Goal: Task Accomplishment & Management: Use online tool/utility

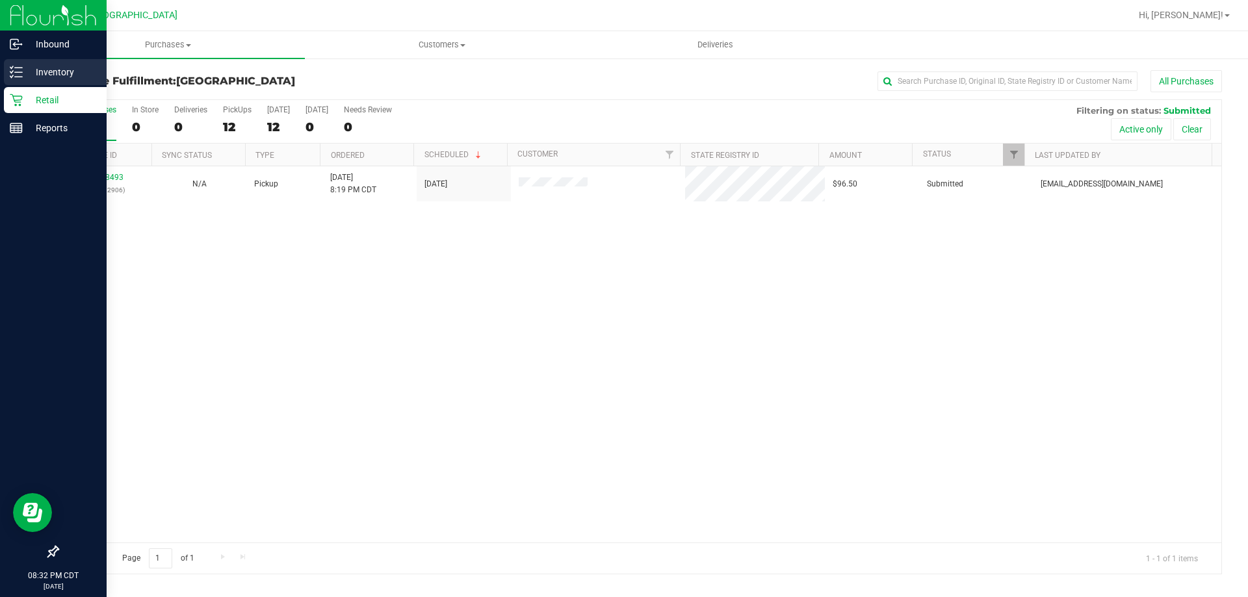
click at [26, 66] on p "Inventory" at bounding box center [62, 72] width 78 height 16
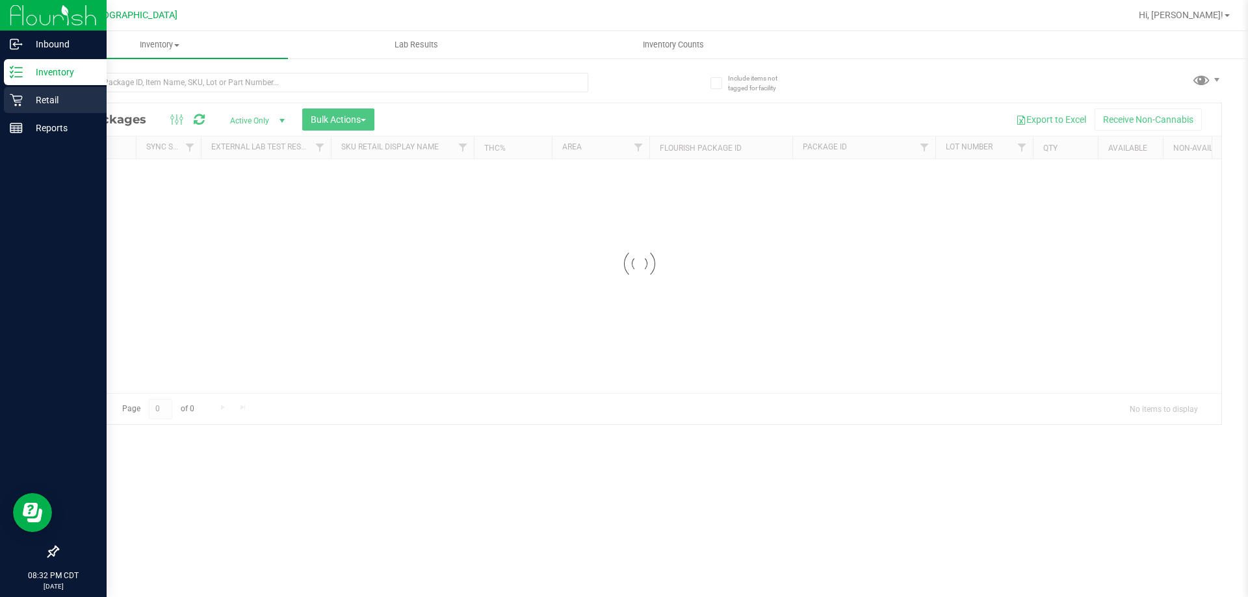
click at [58, 101] on p "Retail" at bounding box center [62, 100] width 78 height 16
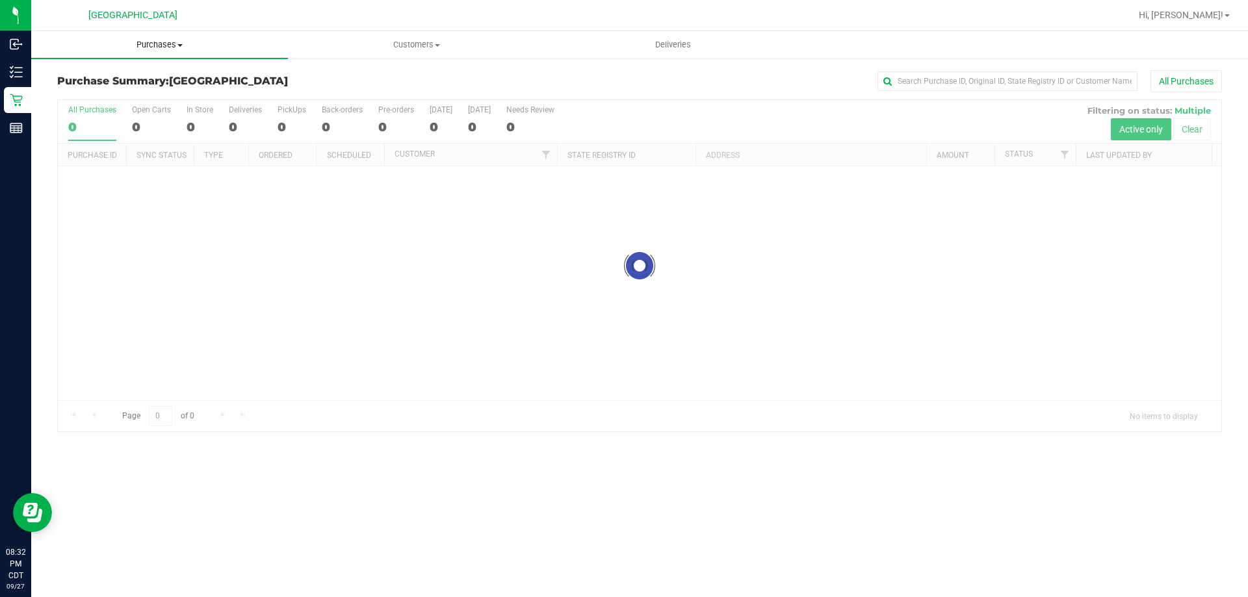
click at [158, 47] on span "Purchases" at bounding box center [159, 45] width 257 height 12
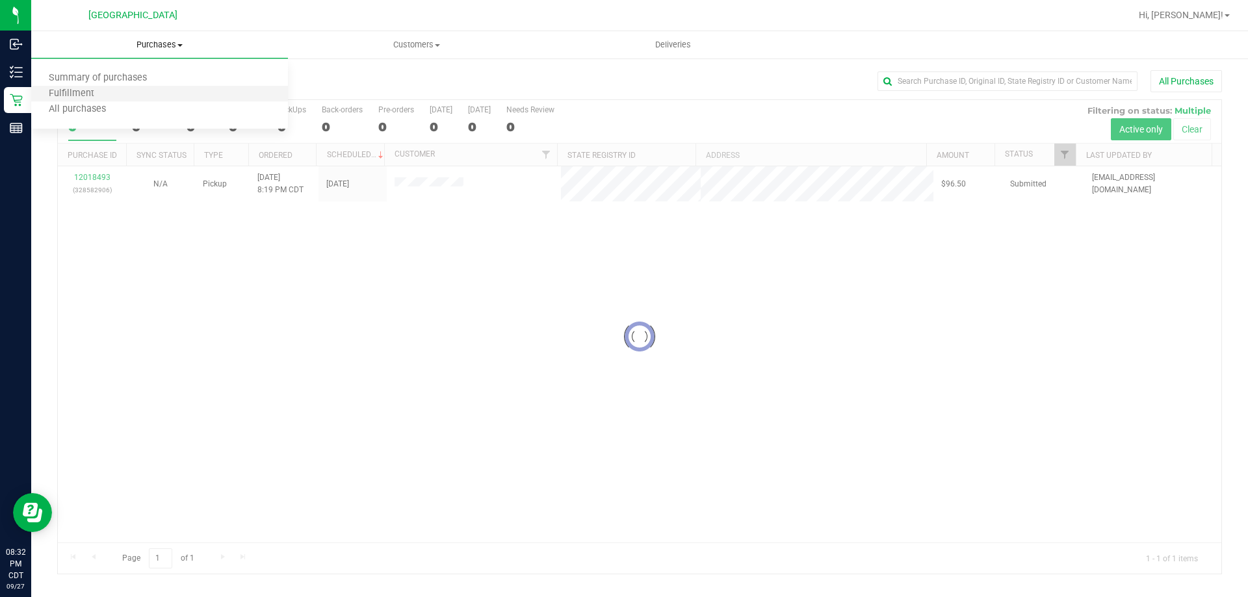
click at [119, 89] on li "Fulfillment" at bounding box center [159, 94] width 257 height 16
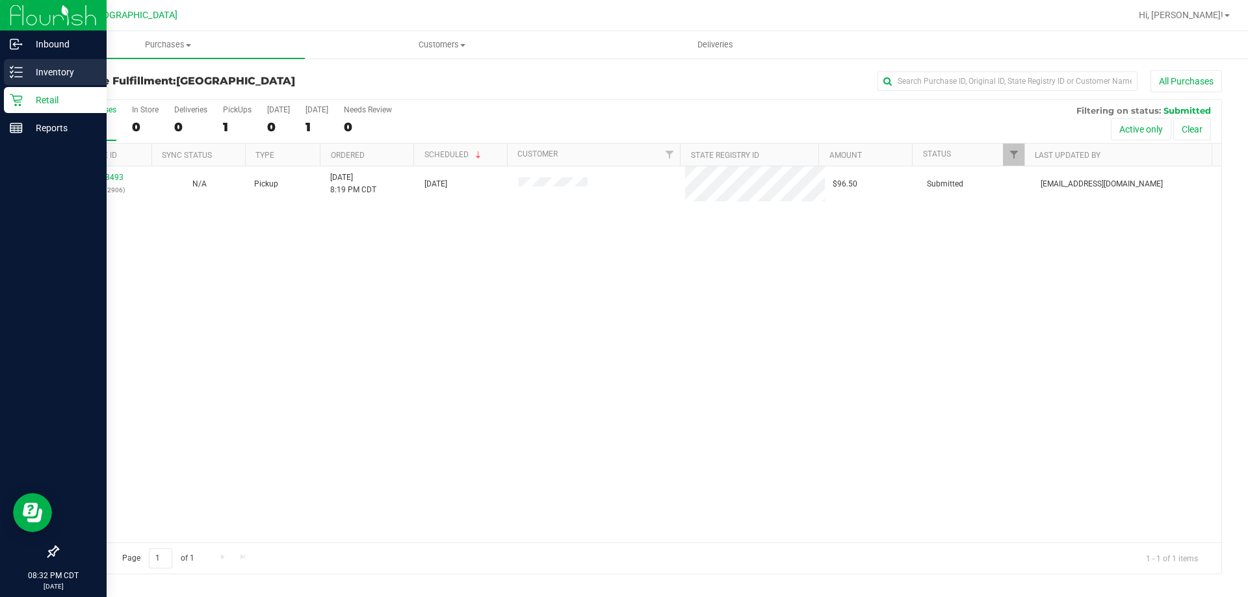
click at [64, 74] on p "Inventory" at bounding box center [62, 72] width 78 height 16
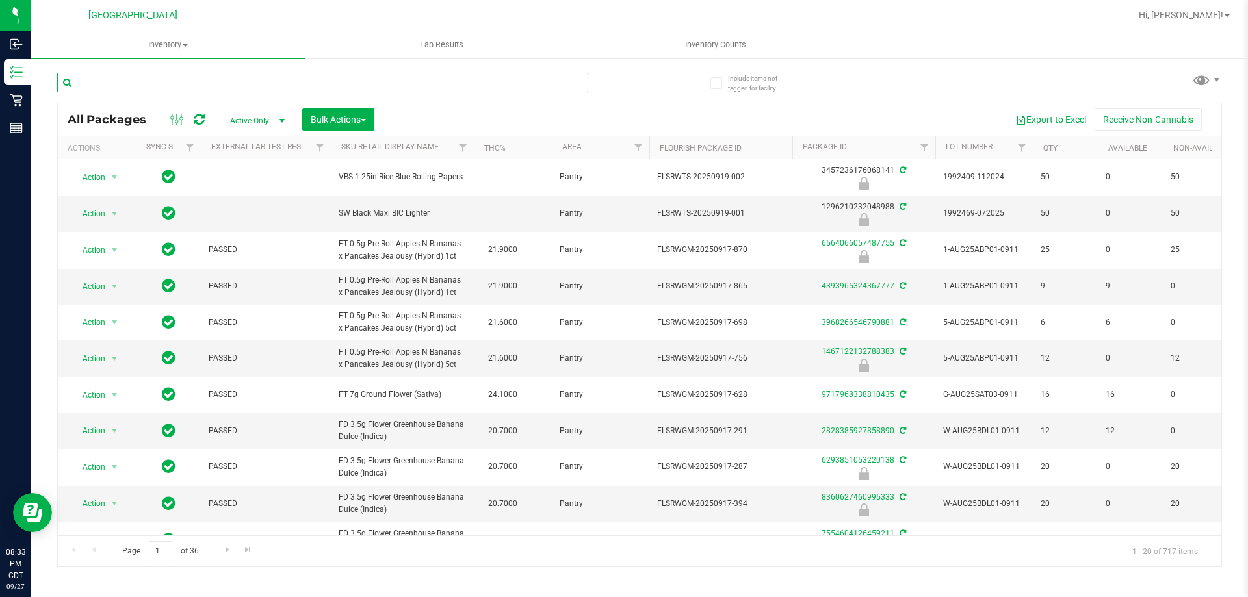
click at [188, 77] on input "text" at bounding box center [322, 82] width 531 height 19
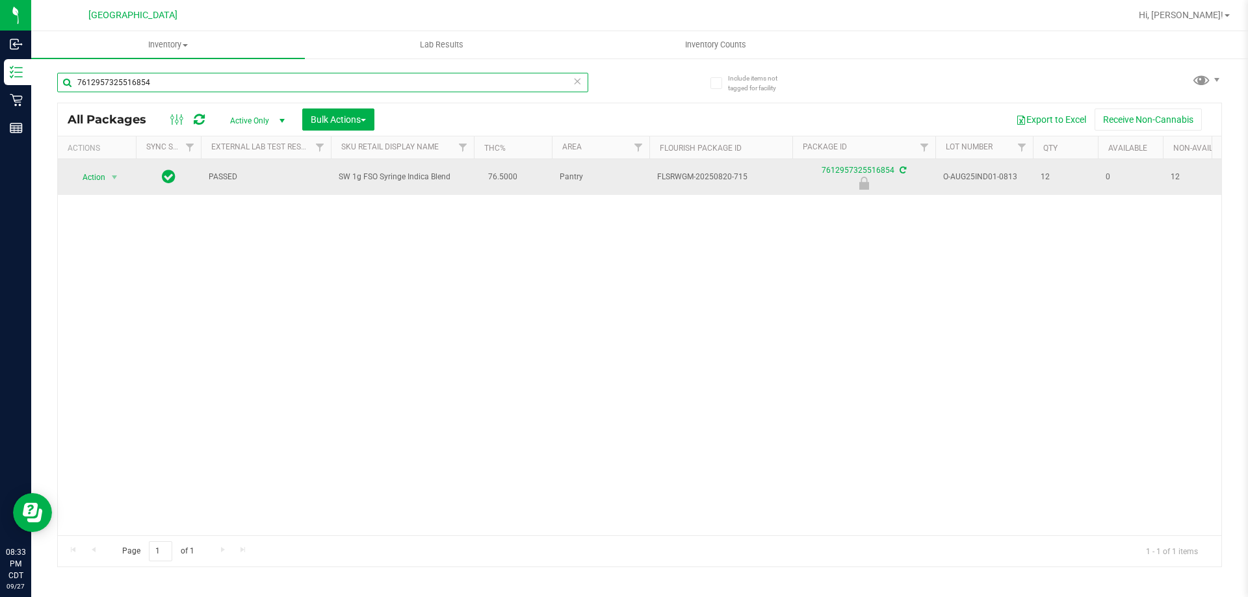
type input "7612957325516854"
click at [109, 176] on span "select" at bounding box center [115, 177] width 16 height 18
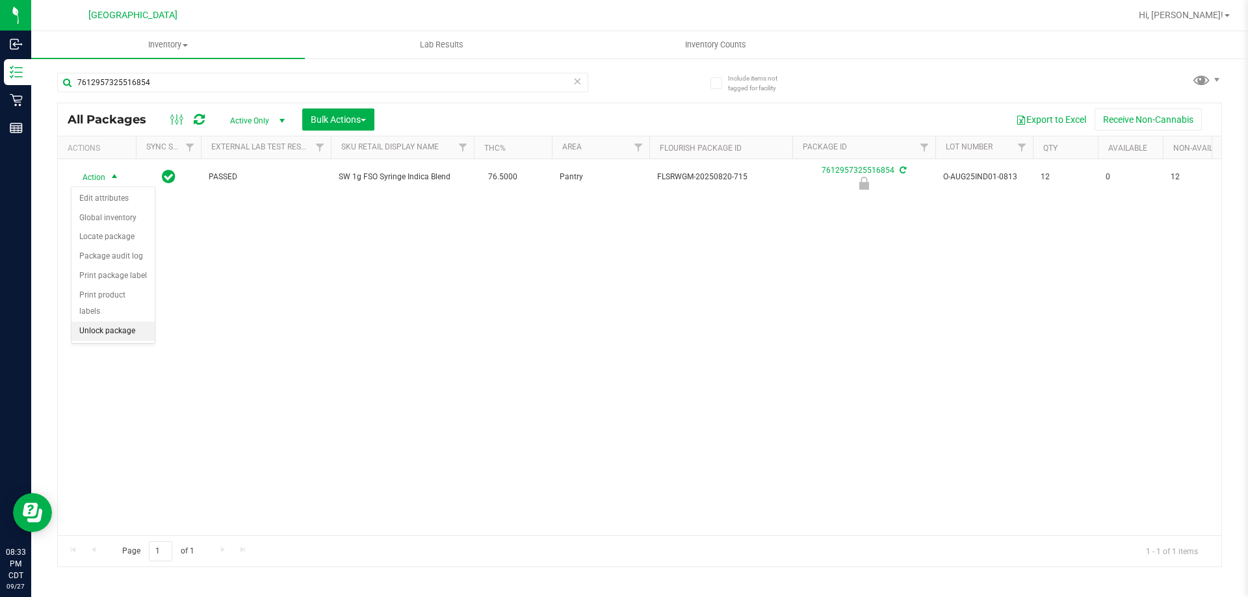
click at [129, 322] on li "Unlock package" at bounding box center [112, 331] width 83 height 19
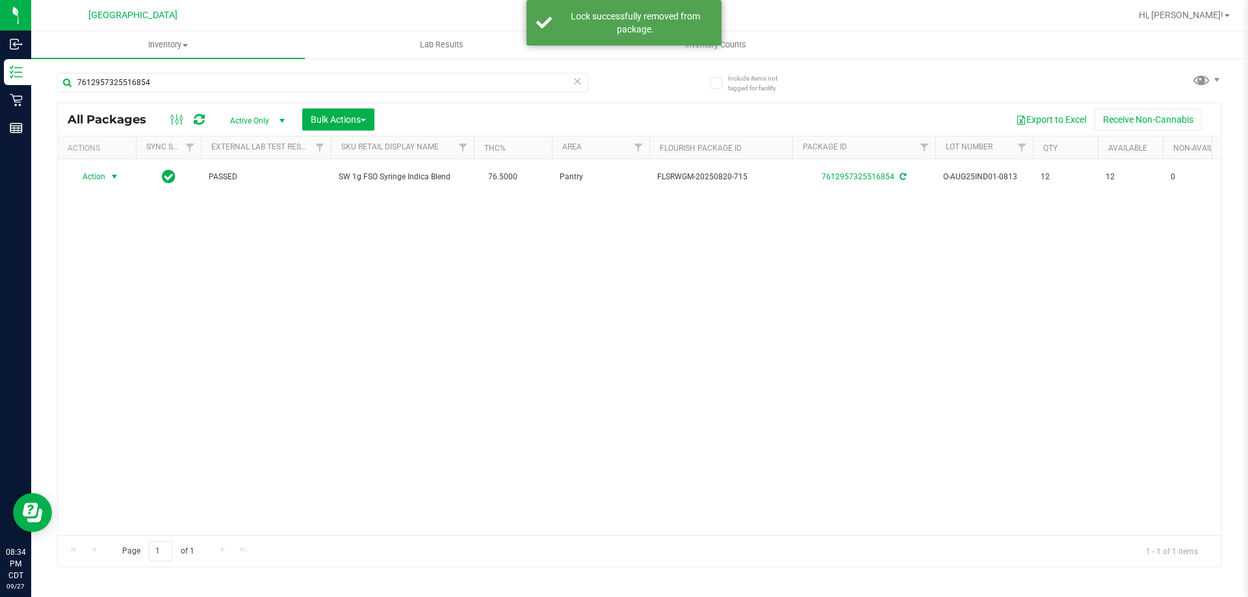
click at [110, 177] on span "select" at bounding box center [114, 177] width 10 height 10
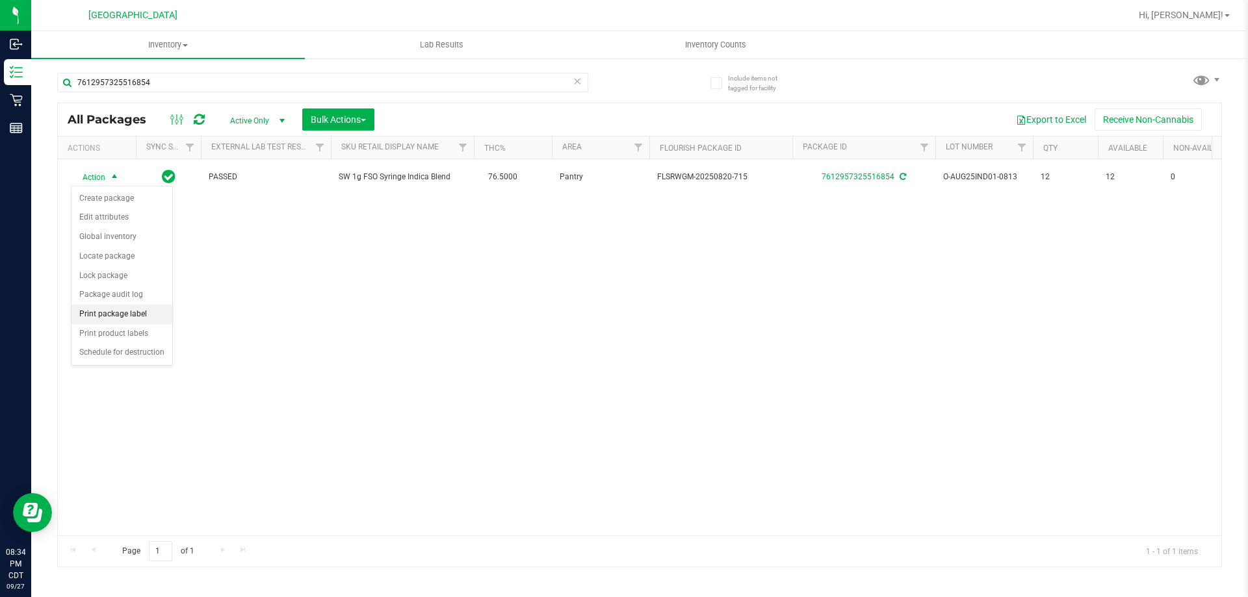
click at [124, 310] on li "Print package label" at bounding box center [121, 314] width 101 height 19
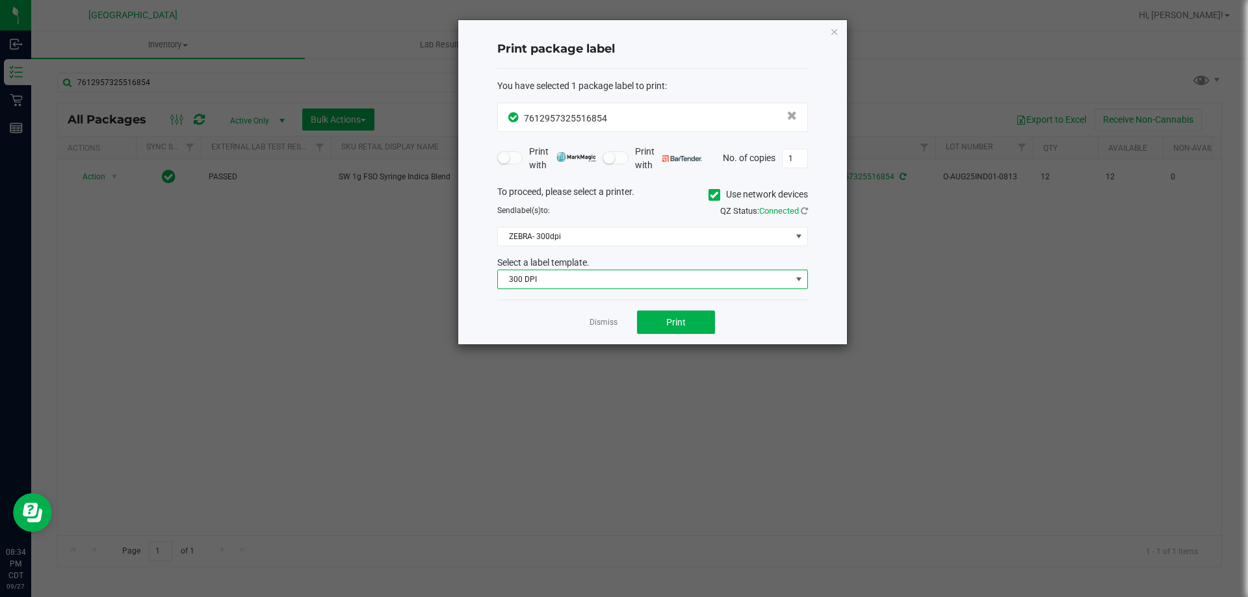
click at [611, 279] on span "300 DPI" at bounding box center [644, 279] width 293 height 18
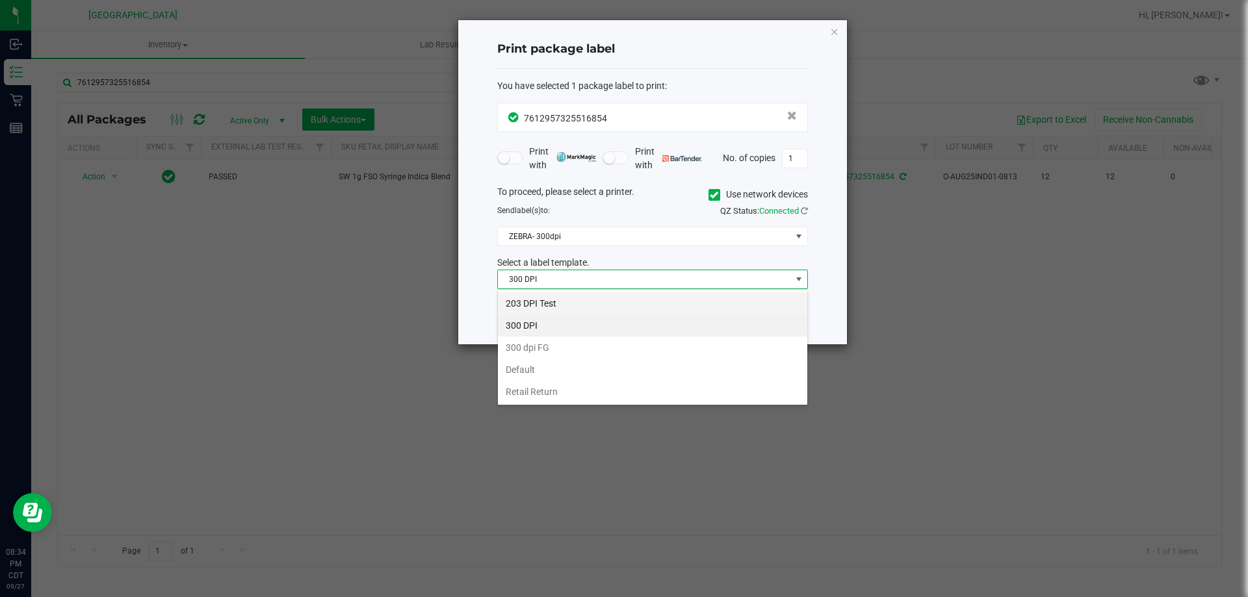
scroll to position [19, 311]
click at [590, 303] on li "203 DPI Test" at bounding box center [652, 303] width 309 height 22
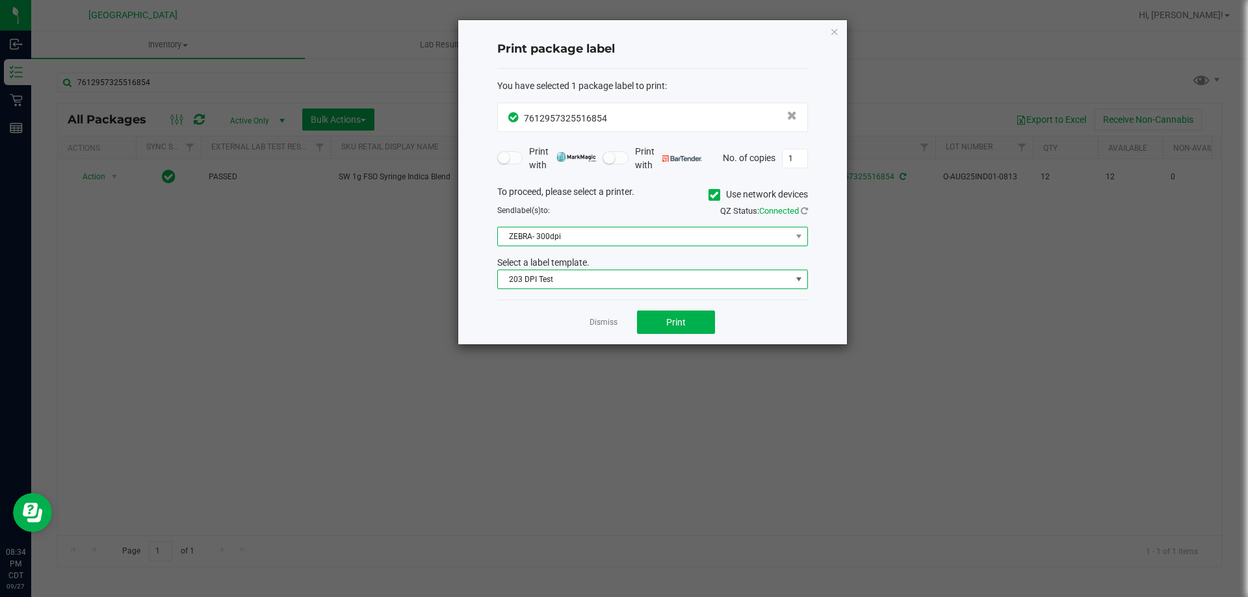
click at [641, 242] on span "ZEBRA- 300dpi" at bounding box center [644, 236] width 293 height 18
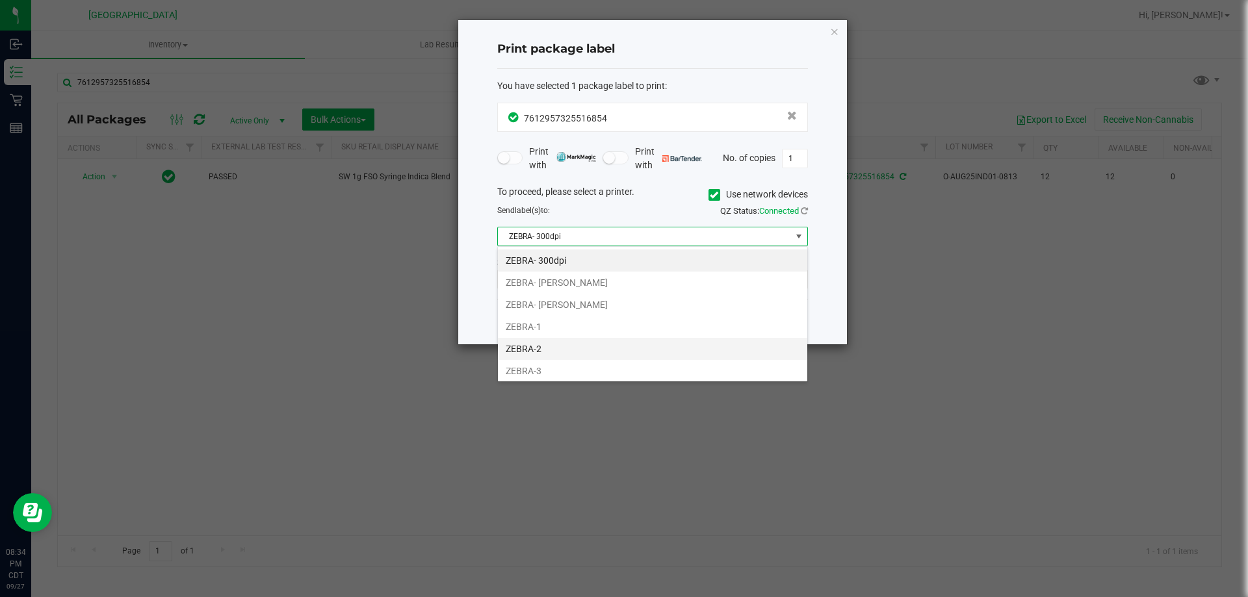
click at [563, 353] on li "ZEBRA-2" at bounding box center [652, 349] width 309 height 22
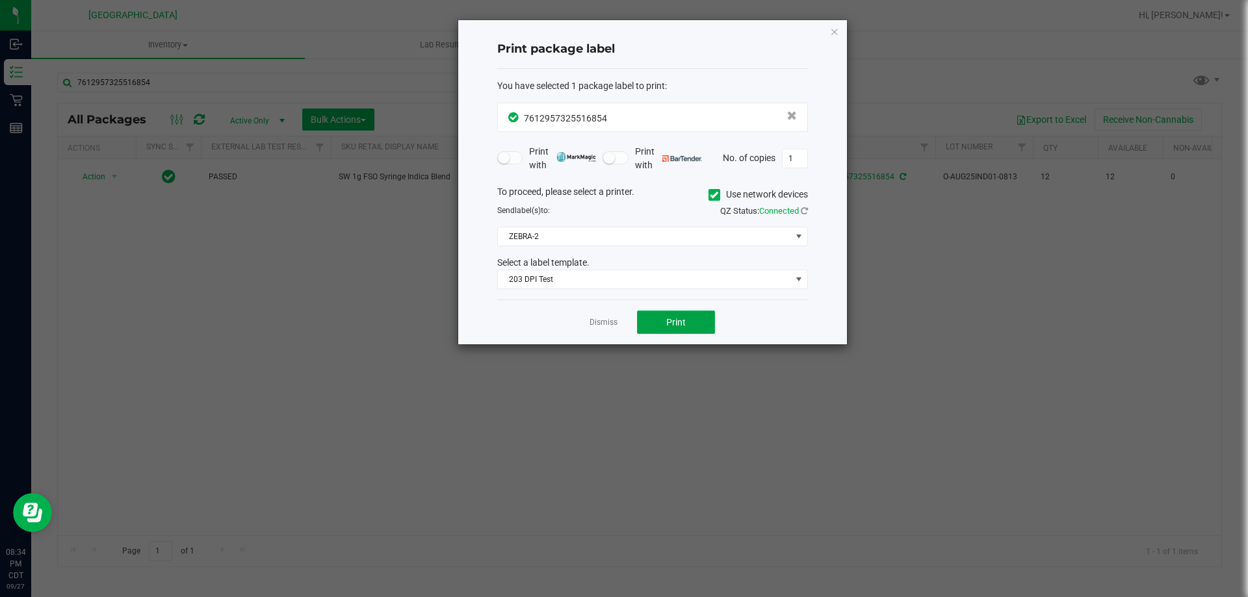
click at [667, 318] on span "Print" at bounding box center [675, 322] width 19 height 10
click at [610, 320] on link "Dismiss" at bounding box center [603, 322] width 28 height 11
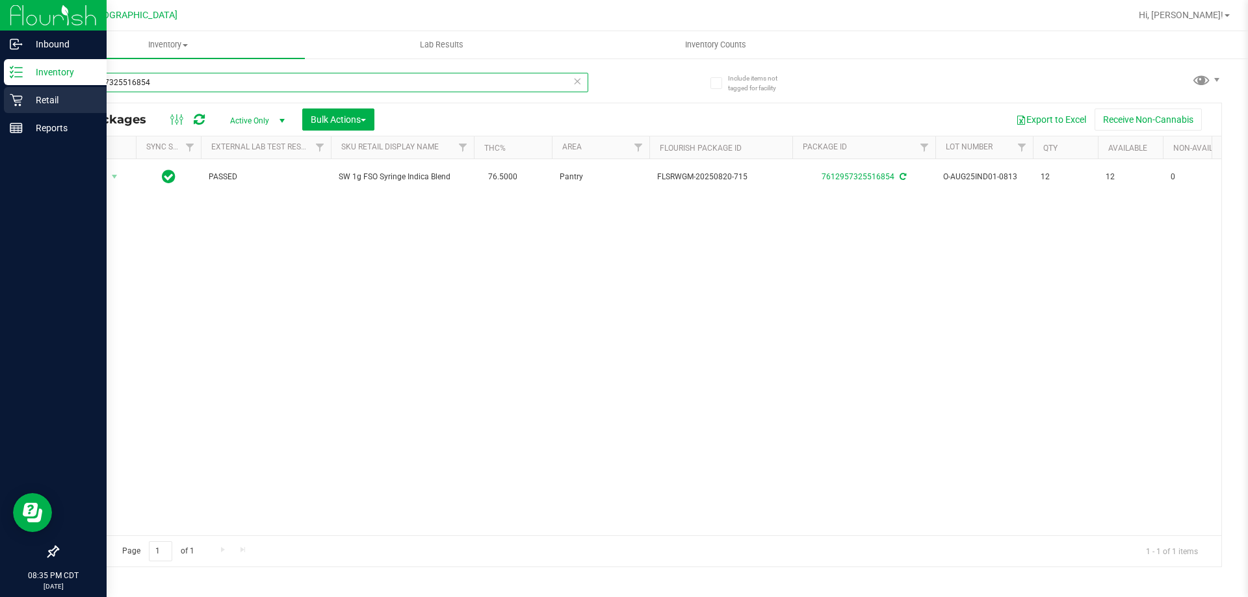
drag, startPoint x: 156, startPoint y: 79, endPoint x: 14, endPoint y: 100, distance: 143.8
click at [14, 100] on div "Inbound Inventory Retail Reports 08:35 PM CDT [DATE] 09/27 [GEOGRAPHIC_DATA] Hi…" at bounding box center [624, 298] width 1248 height 597
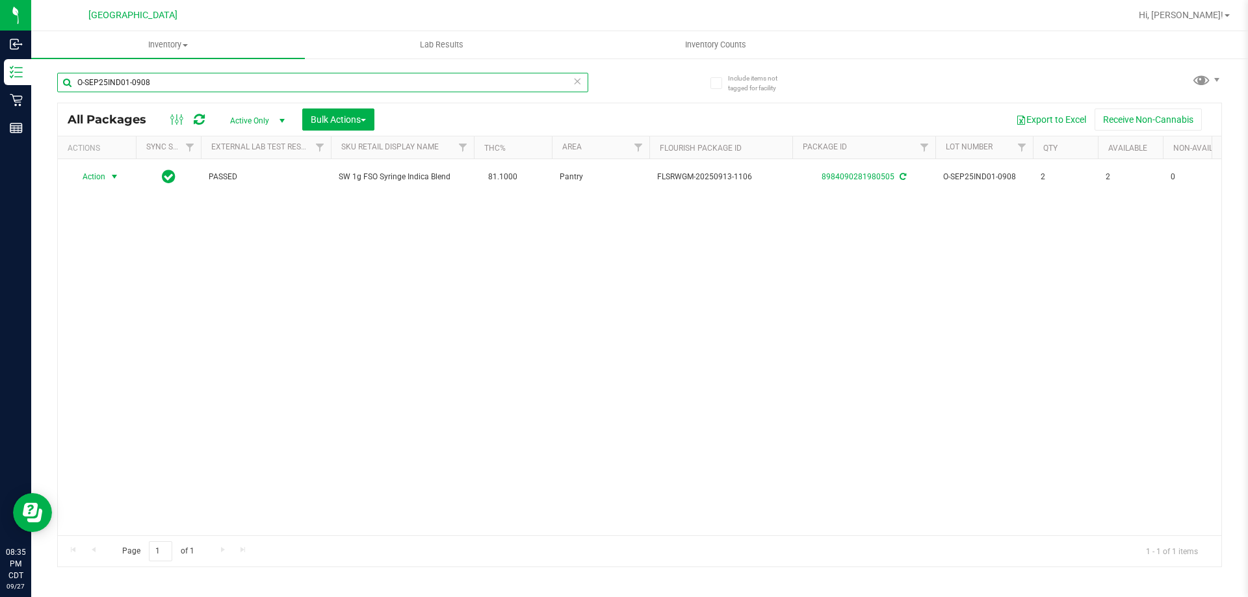
type input "O-SEP25IND01-0908"
click at [99, 175] on span "Action" at bounding box center [88, 177] width 35 height 18
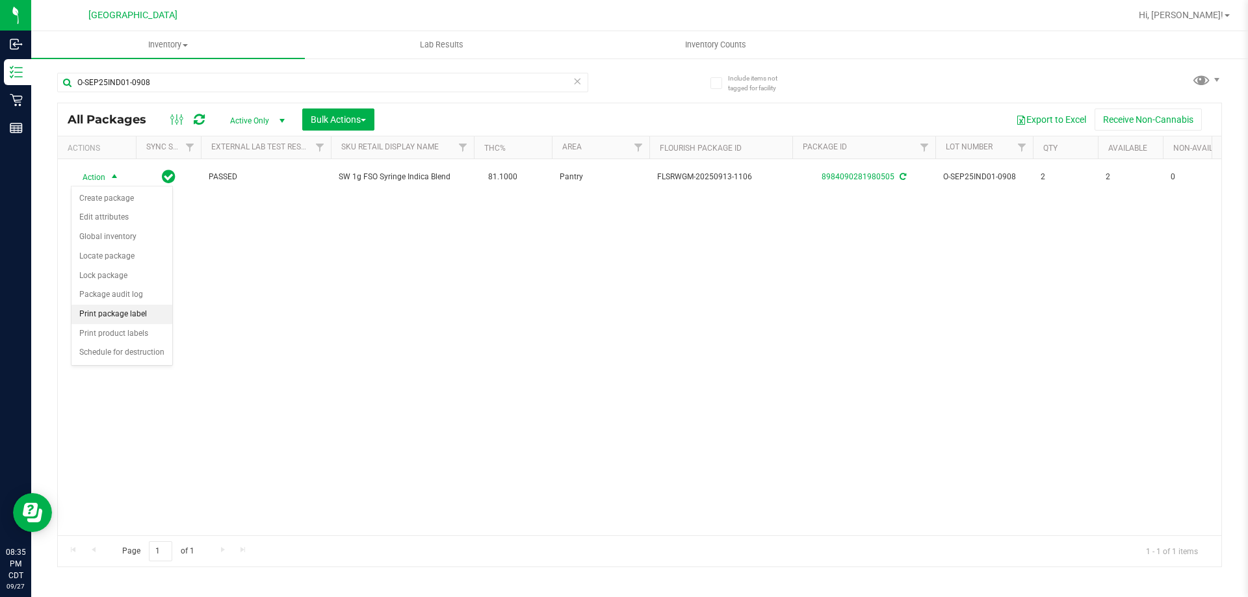
click at [139, 315] on li "Print package label" at bounding box center [121, 314] width 101 height 19
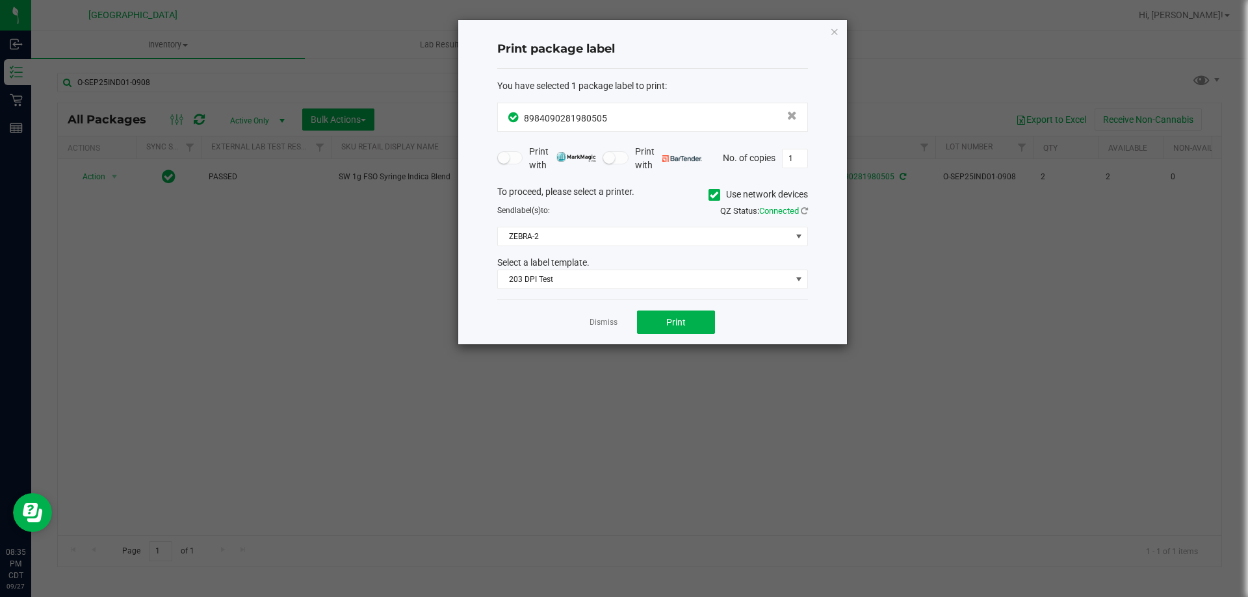
click at [660, 336] on div "Dismiss Print" at bounding box center [652, 322] width 311 height 45
click at [665, 322] on button "Print" at bounding box center [676, 322] width 78 height 23
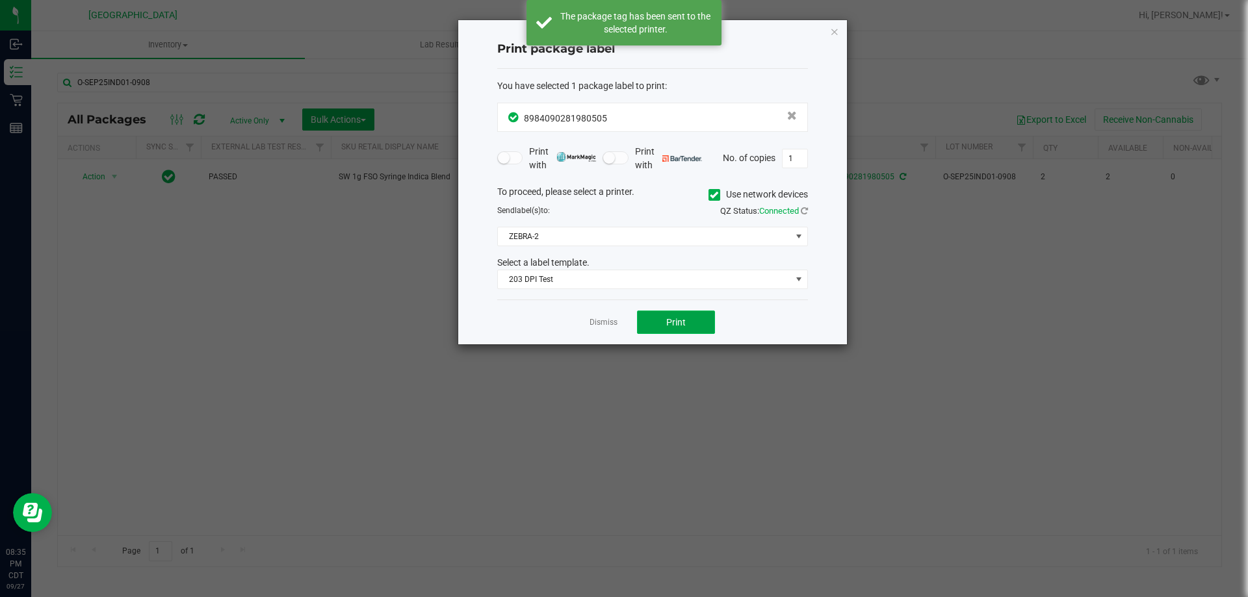
click at [665, 322] on button "Print" at bounding box center [676, 322] width 78 height 23
click at [600, 325] on link "Dismiss" at bounding box center [603, 322] width 28 height 11
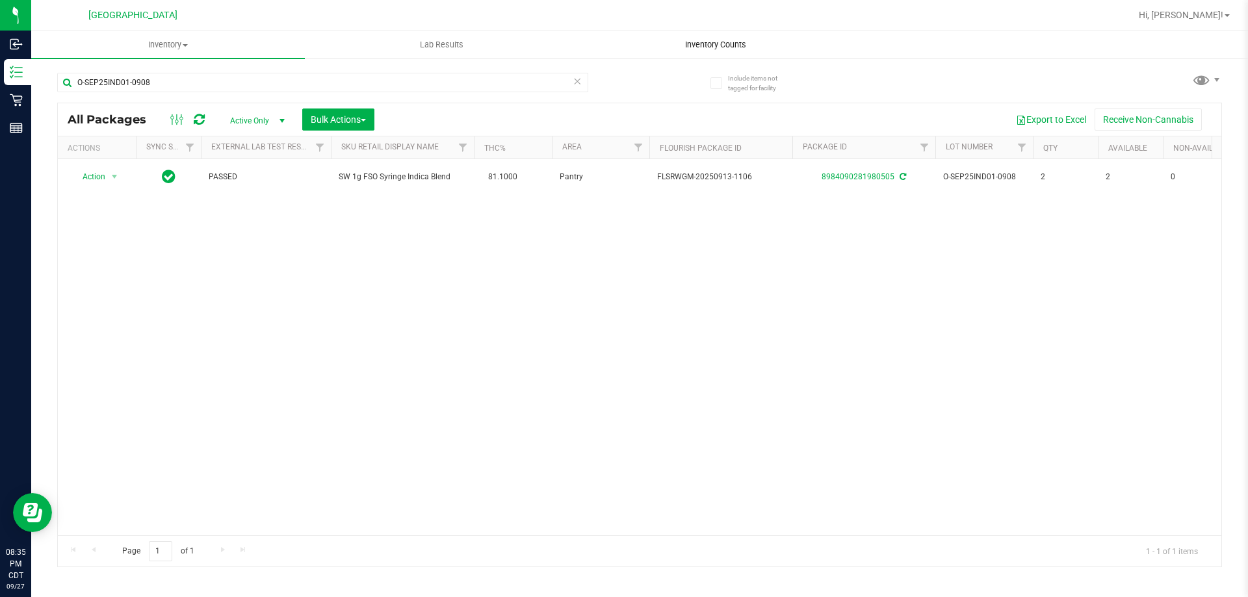
click at [738, 49] on span "Inventory Counts" at bounding box center [715, 45] width 96 height 12
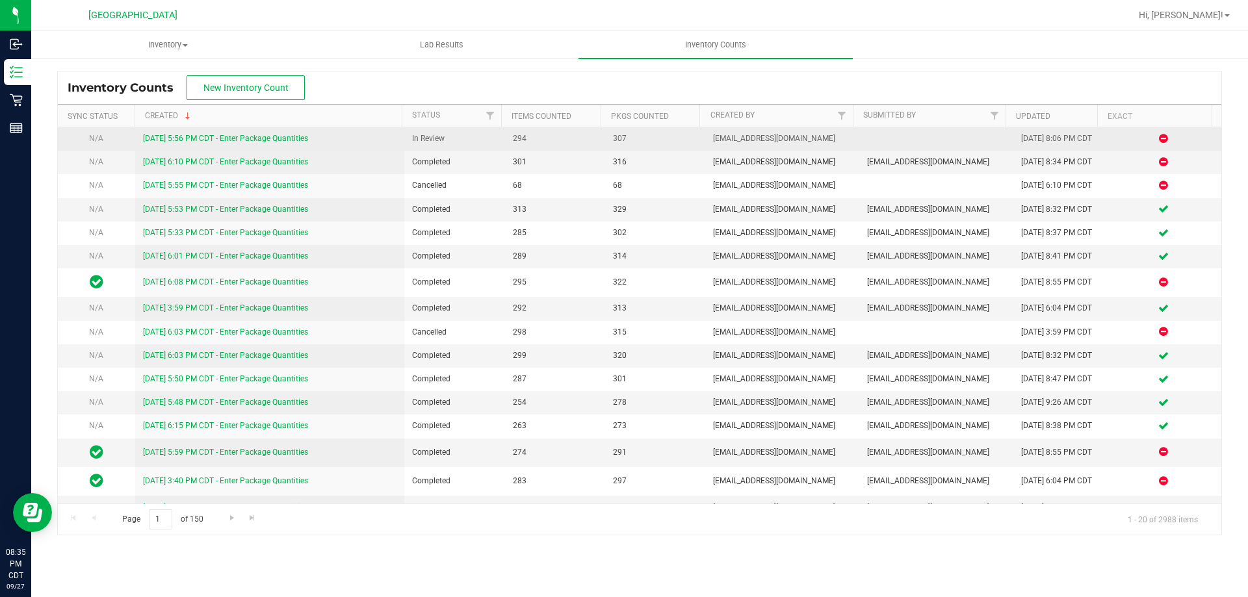
click at [201, 141] on link "[DATE] 5:56 PM CDT - Enter Package Quantities" at bounding box center [225, 138] width 165 height 9
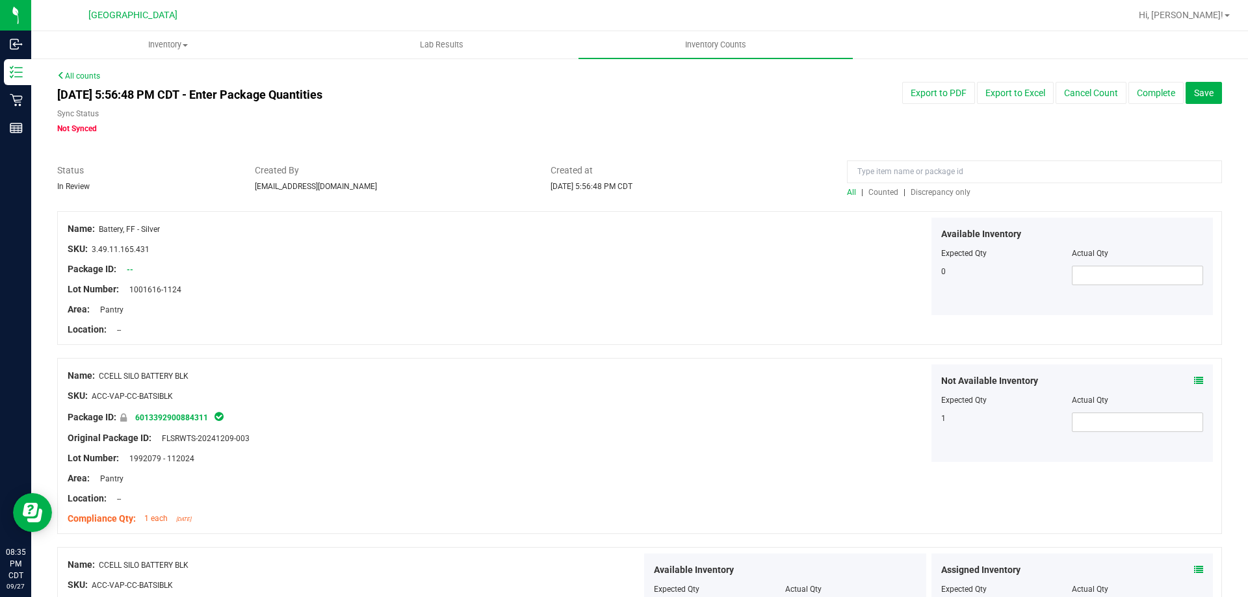
click at [946, 201] on div at bounding box center [639, 204] width 1164 height 13
click at [938, 195] on span "Discrepancy only" at bounding box center [940, 192] width 60 height 9
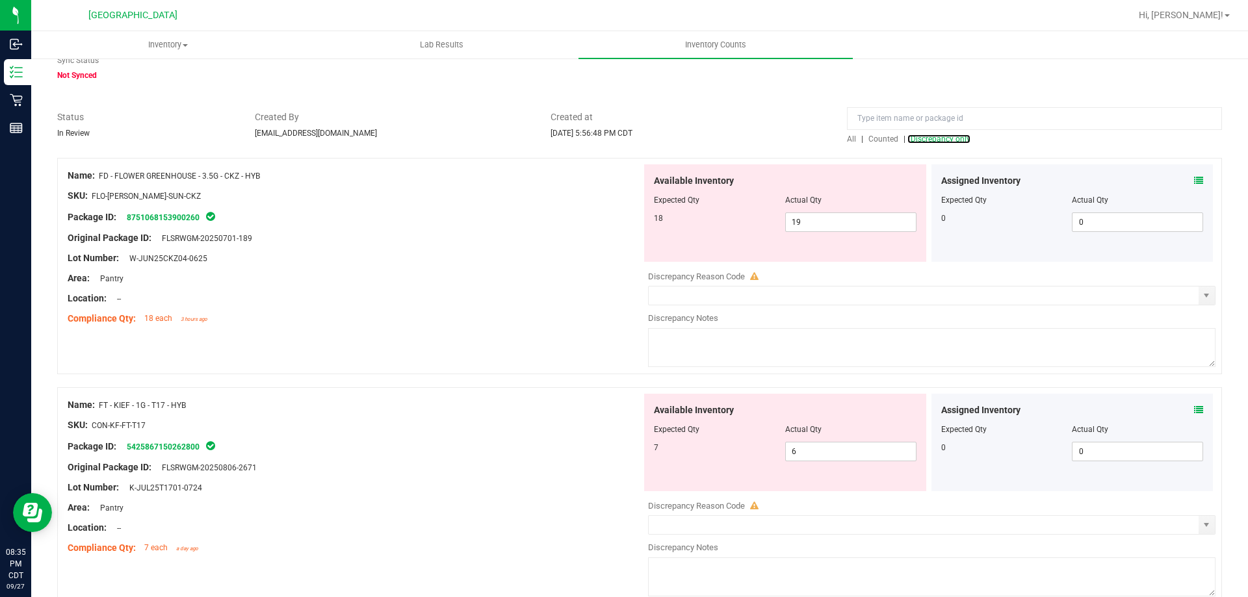
scroll to position [117, 0]
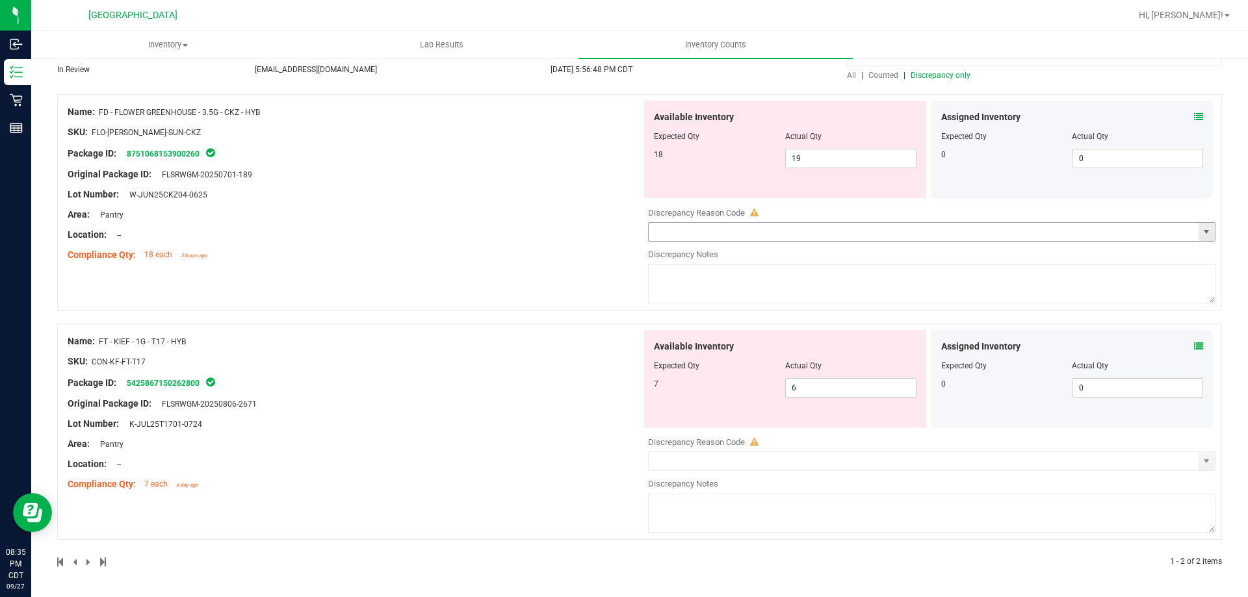
click at [778, 237] on input "text" at bounding box center [924, 232] width 550 height 18
click at [1201, 231] on span "select" at bounding box center [1206, 232] width 10 height 10
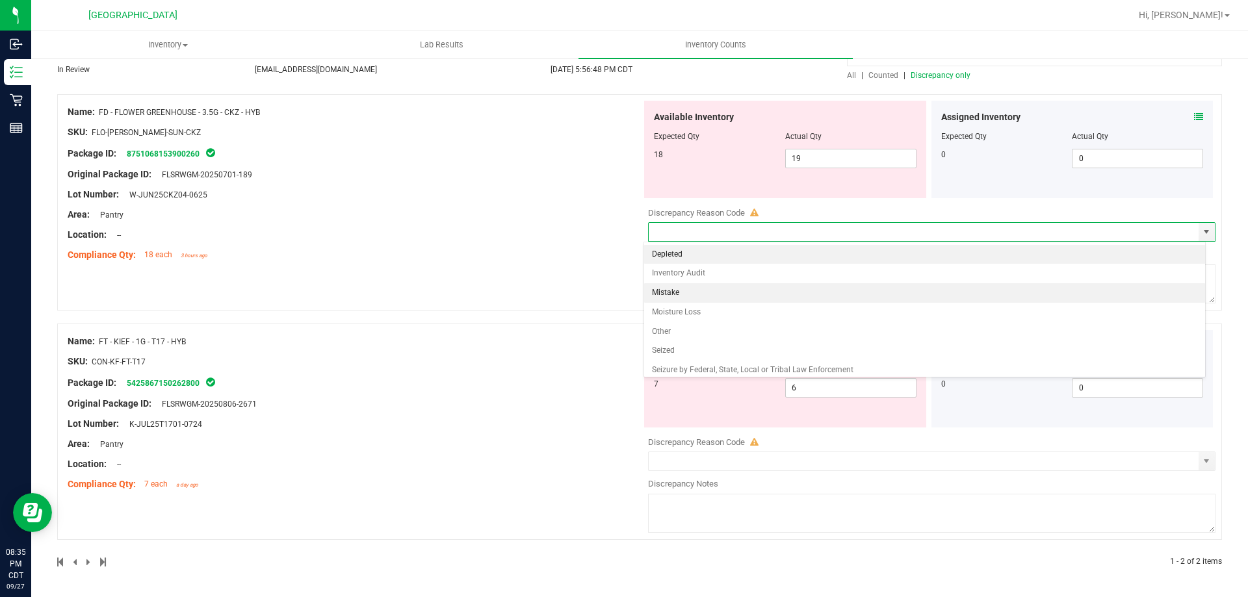
click at [718, 287] on li "Mistake" at bounding box center [924, 292] width 561 height 19
type input "Mistake"
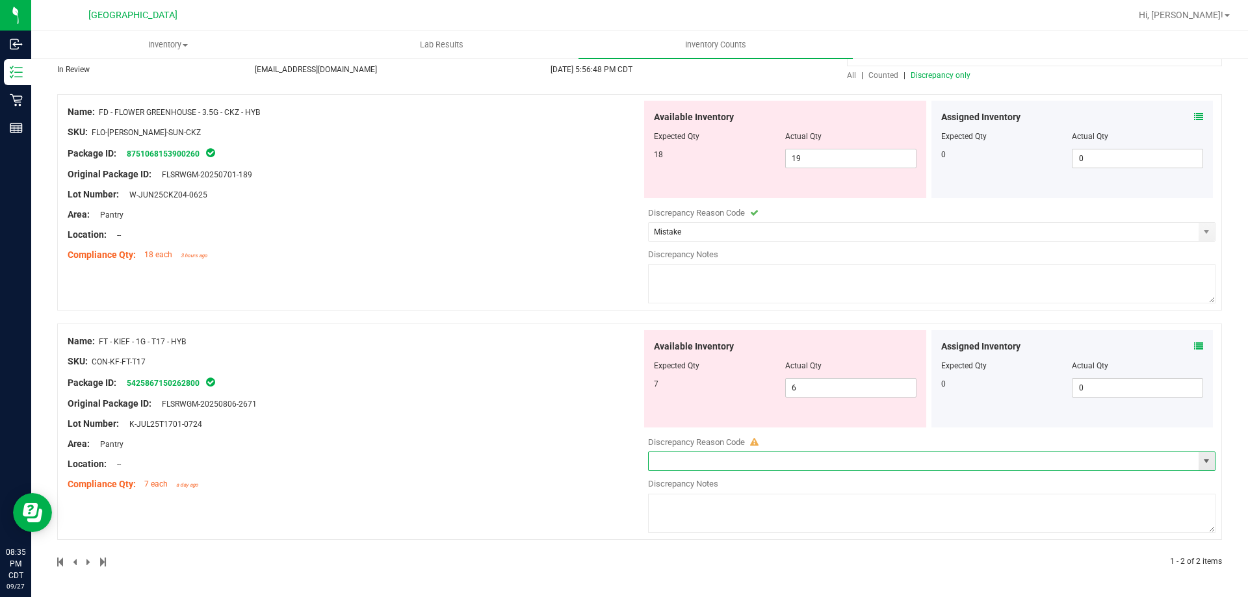
click at [728, 459] on input "text" at bounding box center [924, 461] width 550 height 18
click at [1201, 460] on span "select" at bounding box center [1206, 461] width 10 height 10
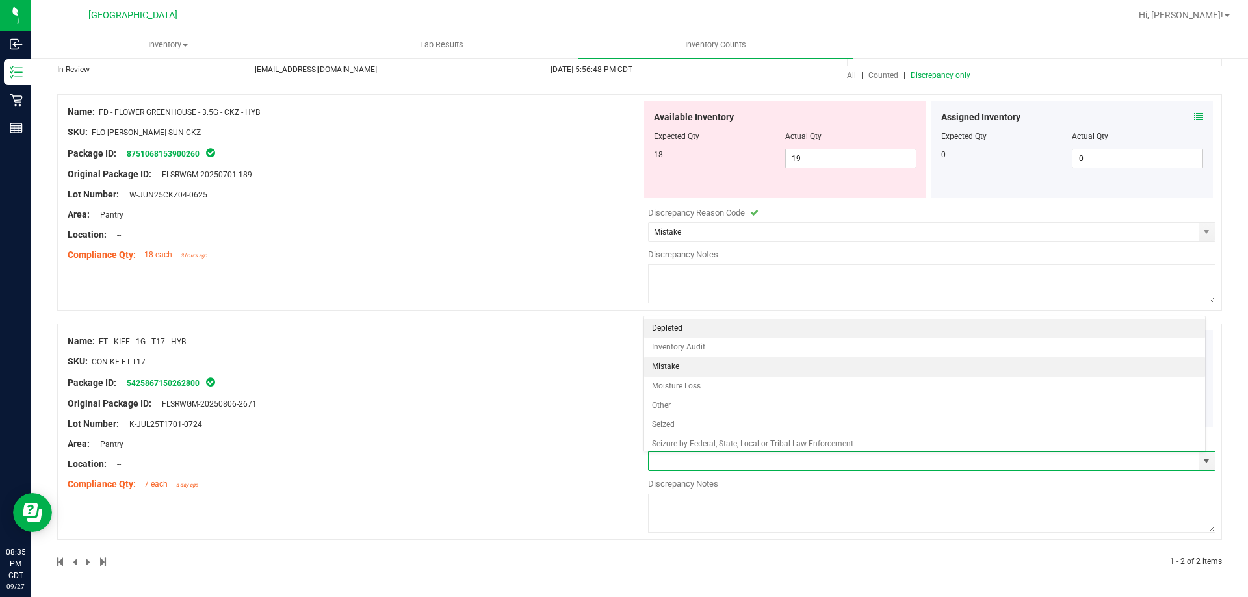
click at [731, 367] on li "Mistake" at bounding box center [924, 366] width 561 height 19
type input "Mistake"
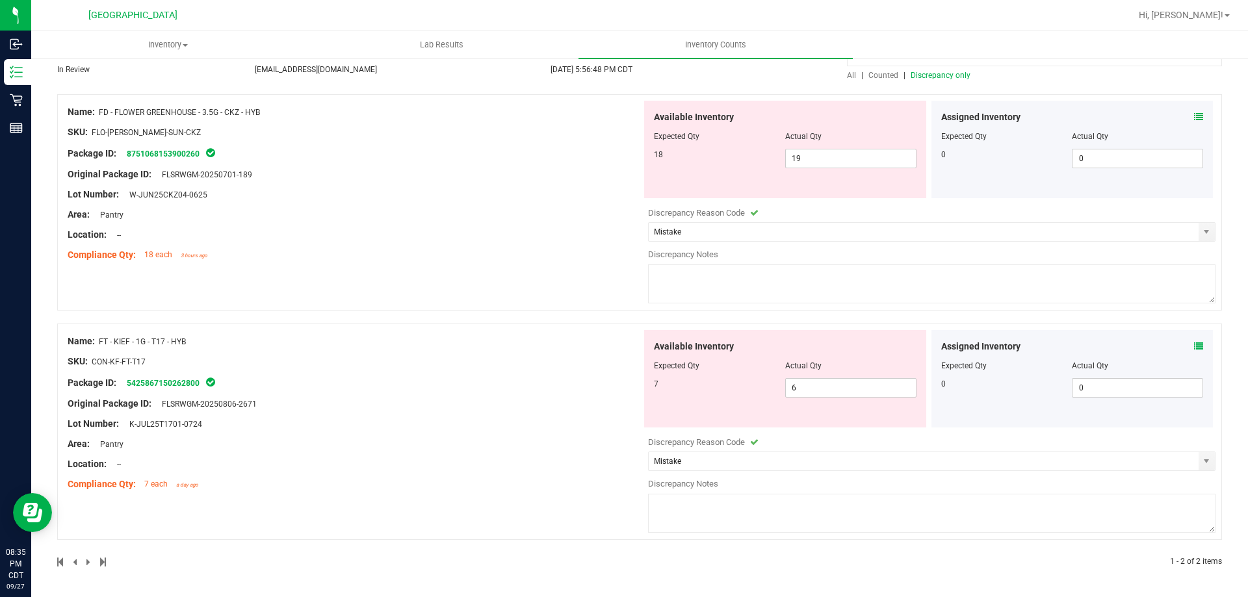
click at [730, 274] on textarea at bounding box center [931, 283] width 567 height 39
type textarea "Allocation error: +1"
click at [723, 527] on textarea at bounding box center [931, 513] width 567 height 39
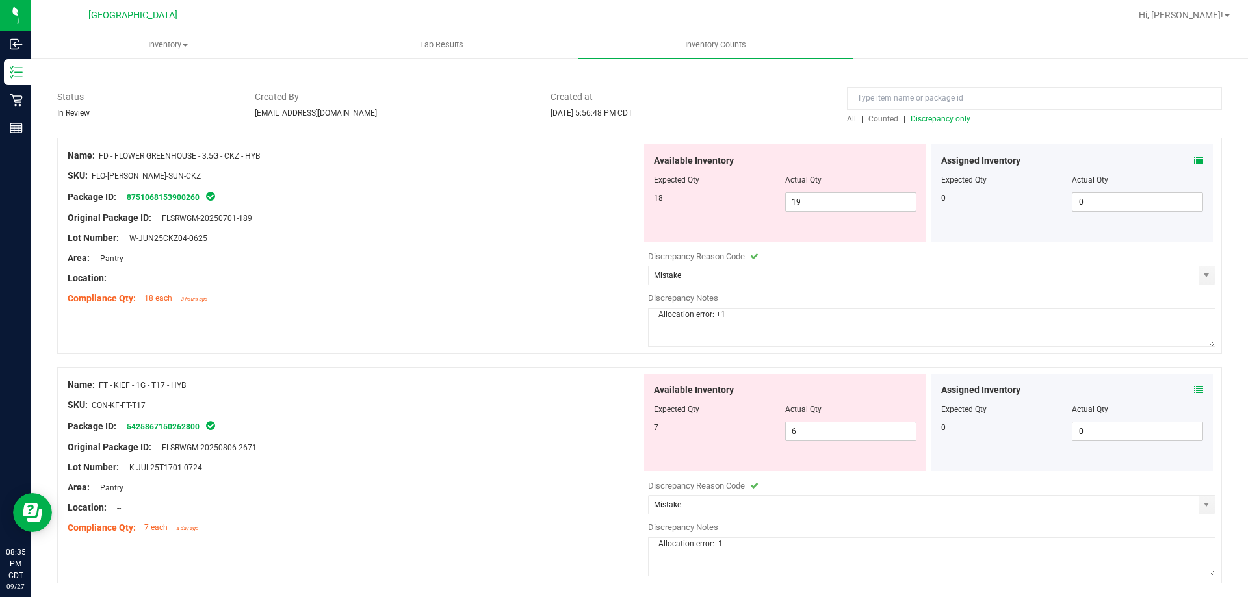
scroll to position [0, 0]
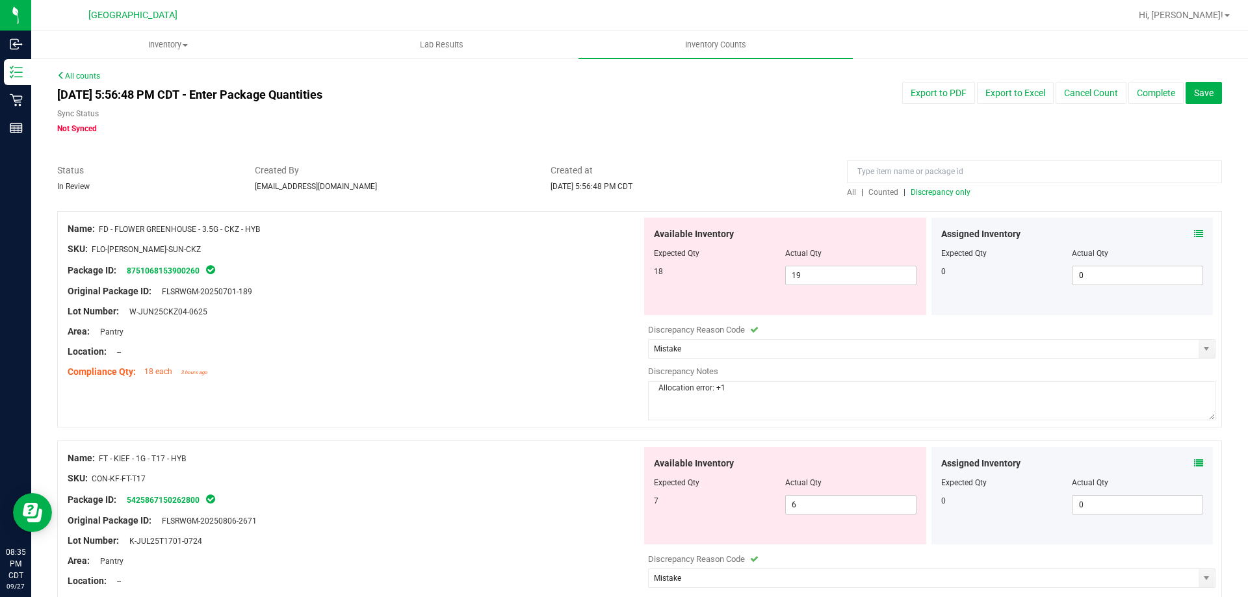
type textarea "Allocation error: -1"
click at [1040, 139] on div "All counts [DATE] 5:56:48 PM CDT - Enter Package Quantities Sync Status Not Syn…" at bounding box center [639, 385] width 1164 height 631
click at [1194, 94] on span "Save" at bounding box center [1203, 93] width 19 height 10
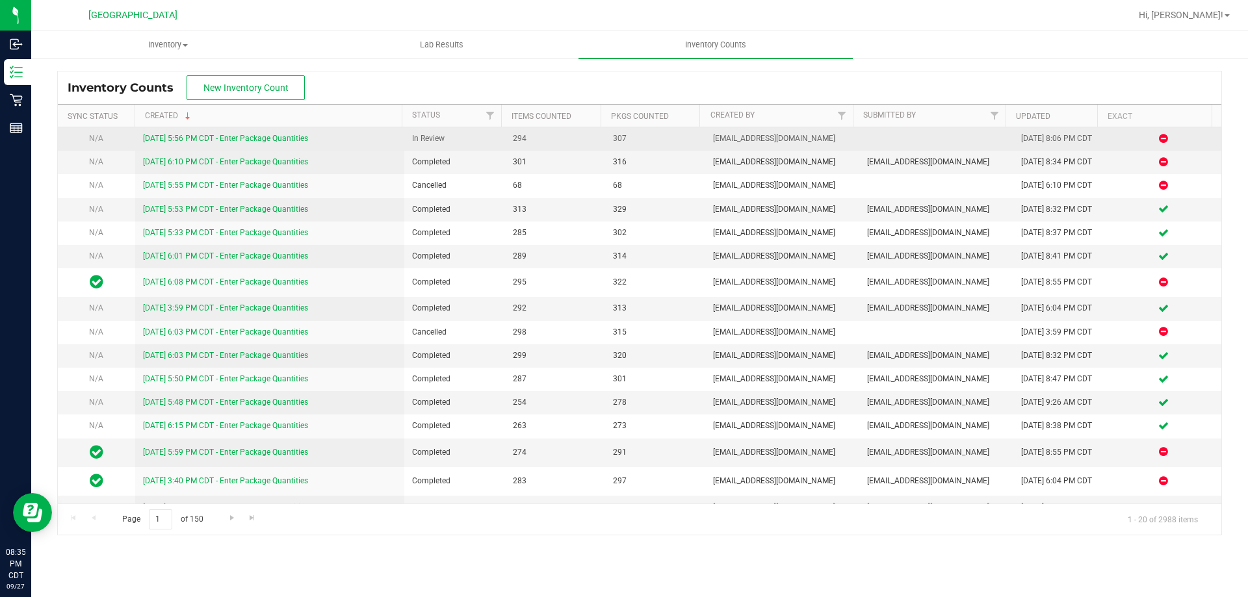
click at [190, 131] on td "[DATE] 5:56 PM CDT - Enter Package Quantities" at bounding box center [270, 138] width 270 height 23
click at [199, 142] on link "[DATE] 5:56 PM CDT - Enter Package Quantities" at bounding box center [225, 138] width 165 height 9
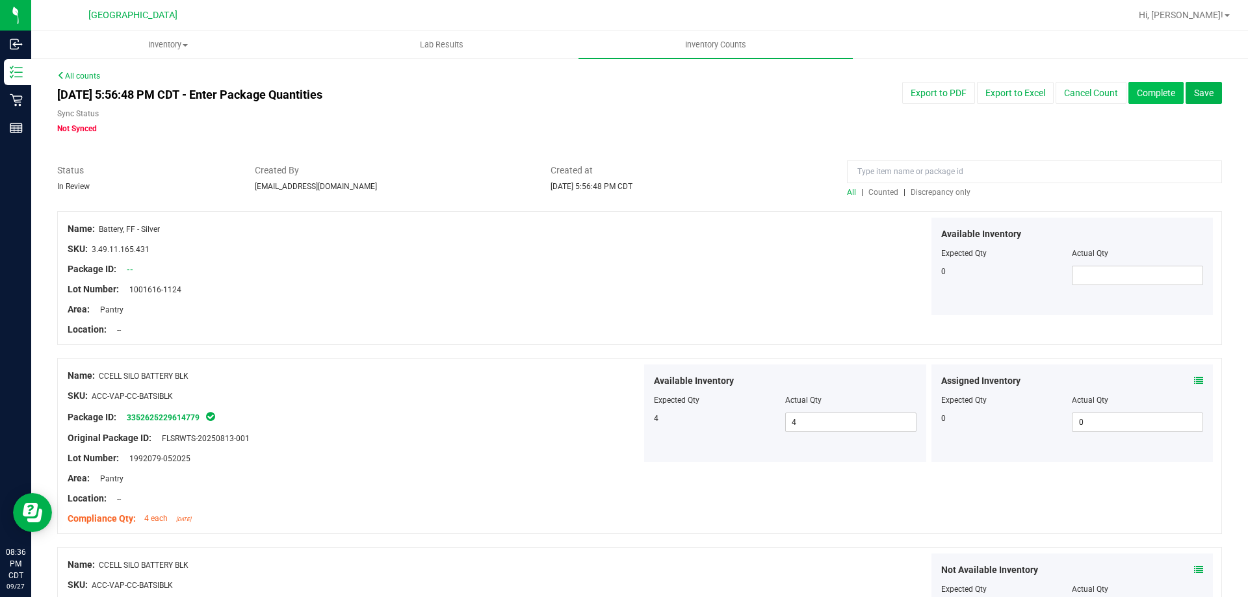
click at [1144, 88] on button "Complete" at bounding box center [1155, 93] width 55 height 22
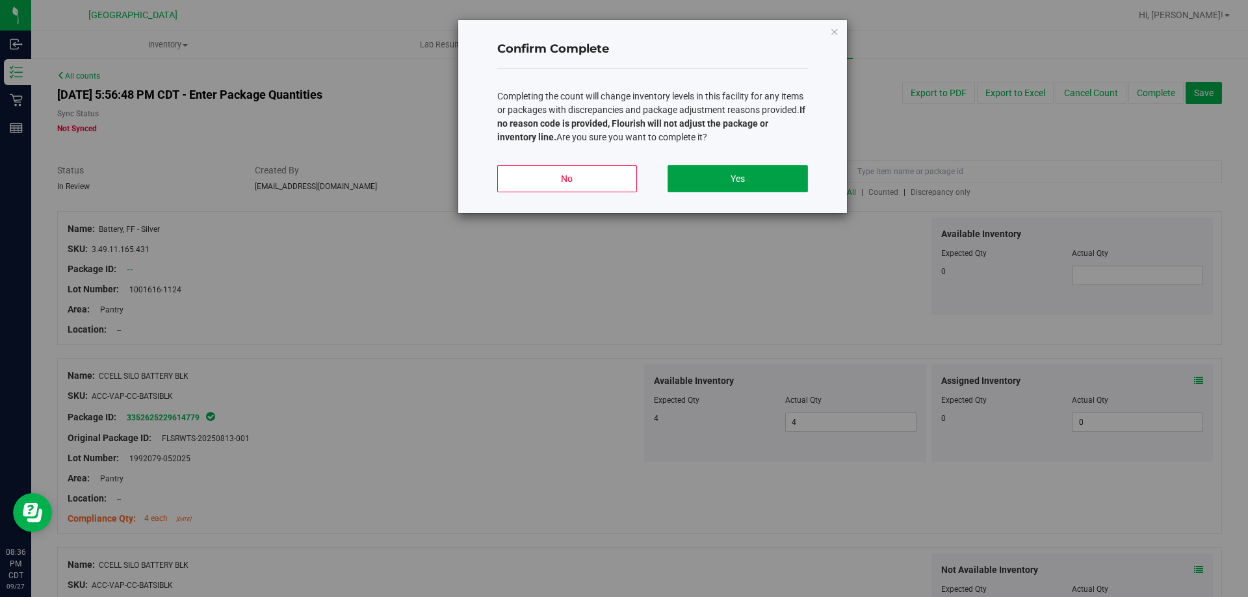
click at [766, 178] on button "Yes" at bounding box center [737, 178] width 140 height 27
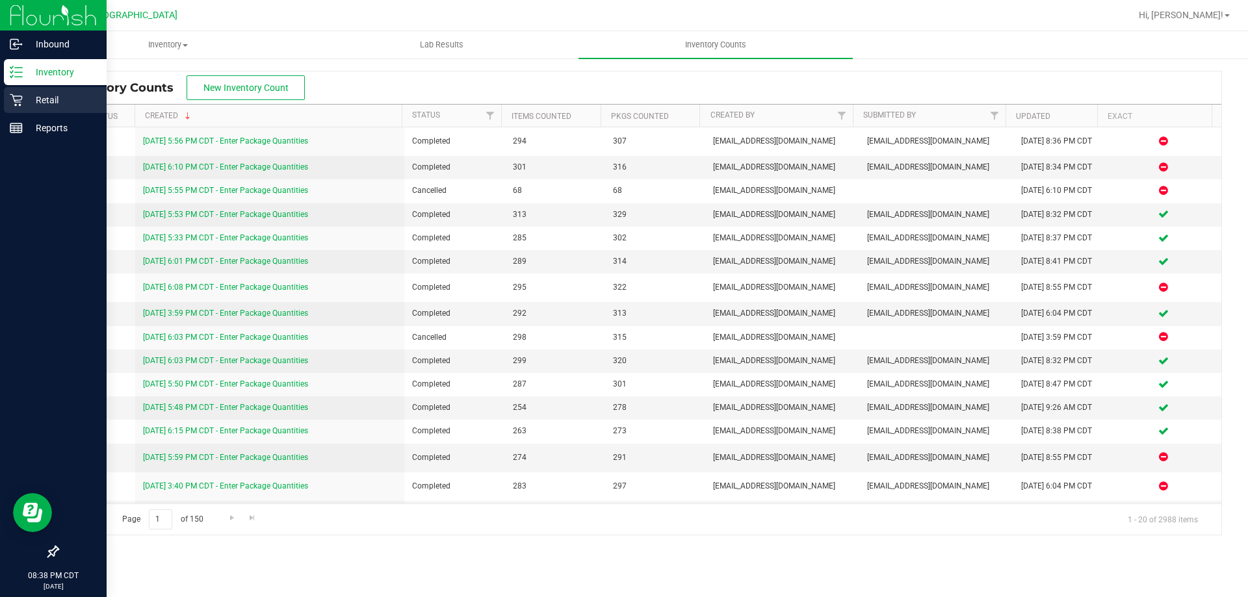
click at [23, 96] on p "Retail" at bounding box center [62, 100] width 78 height 16
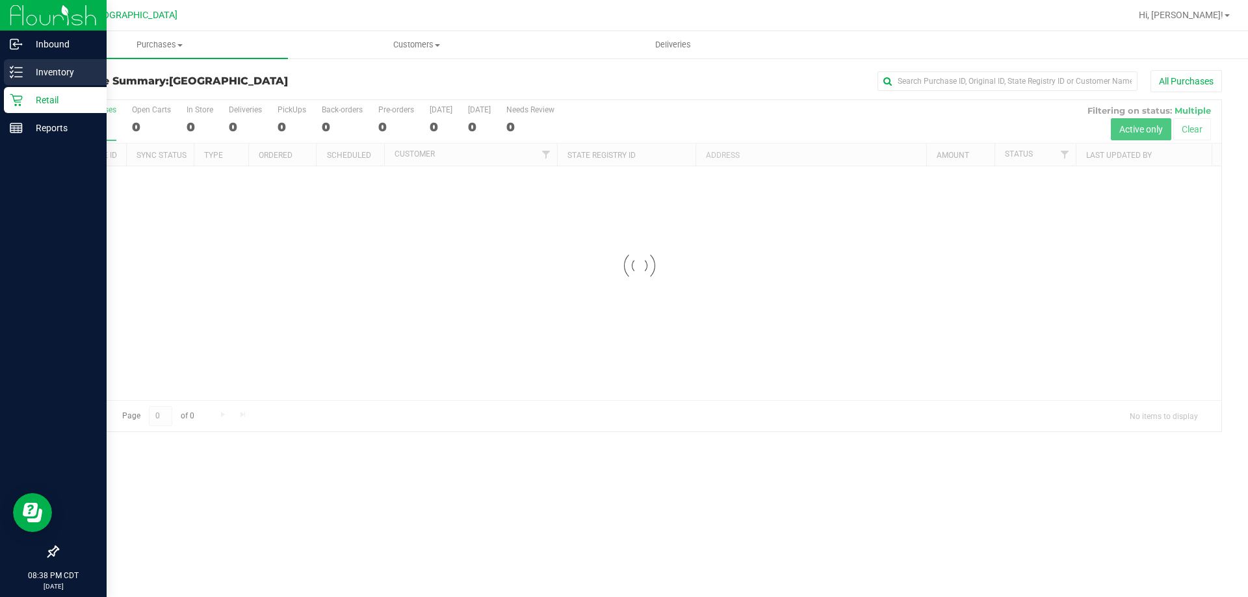
click at [59, 75] on p "Inventory" at bounding box center [62, 72] width 78 height 16
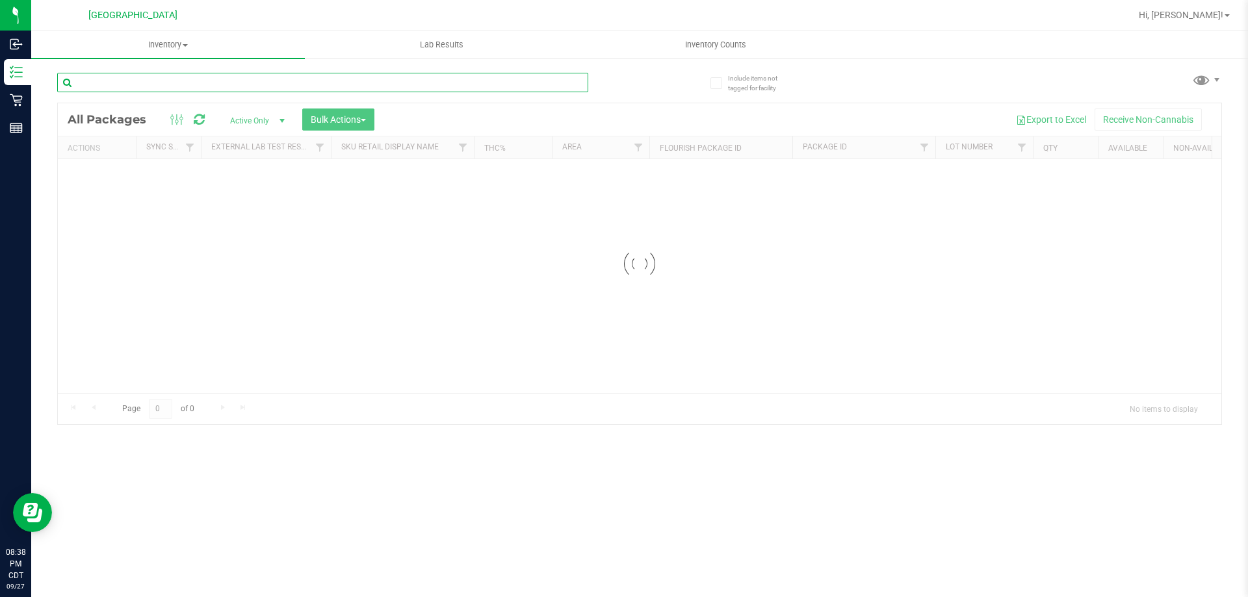
click at [154, 74] on div "Inventory All packages All inventory Waste log Create inventory Lab Results Inv…" at bounding box center [639, 314] width 1216 height 566
click at [82, 77] on input ".5720729008568587" at bounding box center [322, 82] width 531 height 19
click at [80, 77] on input ".5720729008568587" at bounding box center [322, 82] width 531 height 19
type input "5720729008568587"
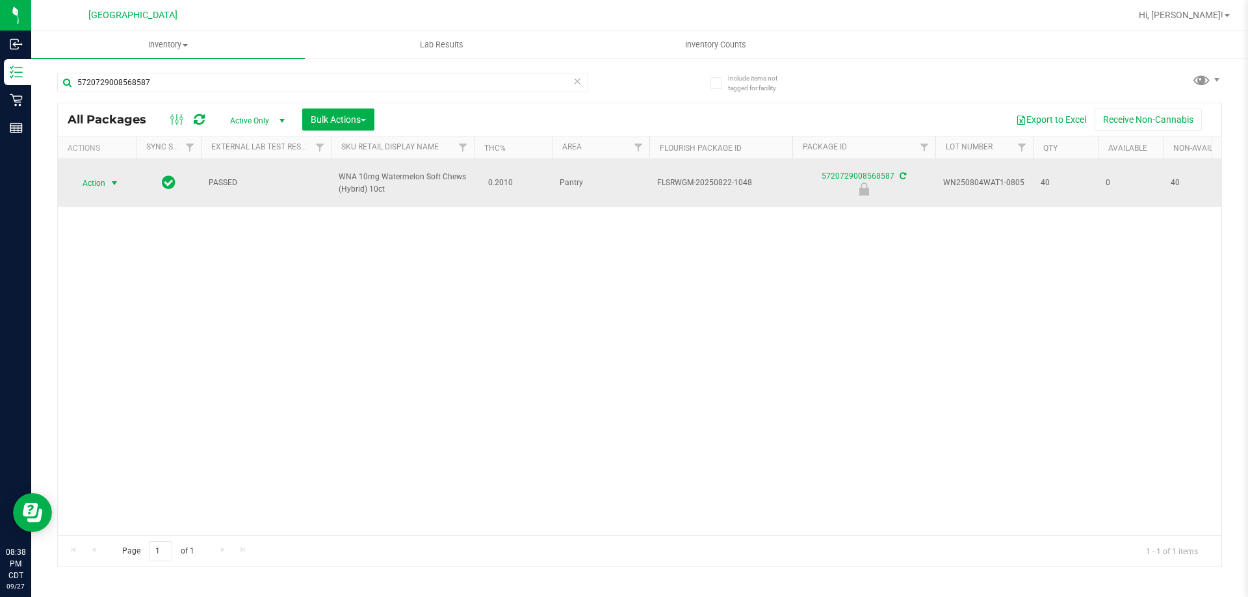
click at [95, 184] on span "Action" at bounding box center [88, 183] width 35 height 18
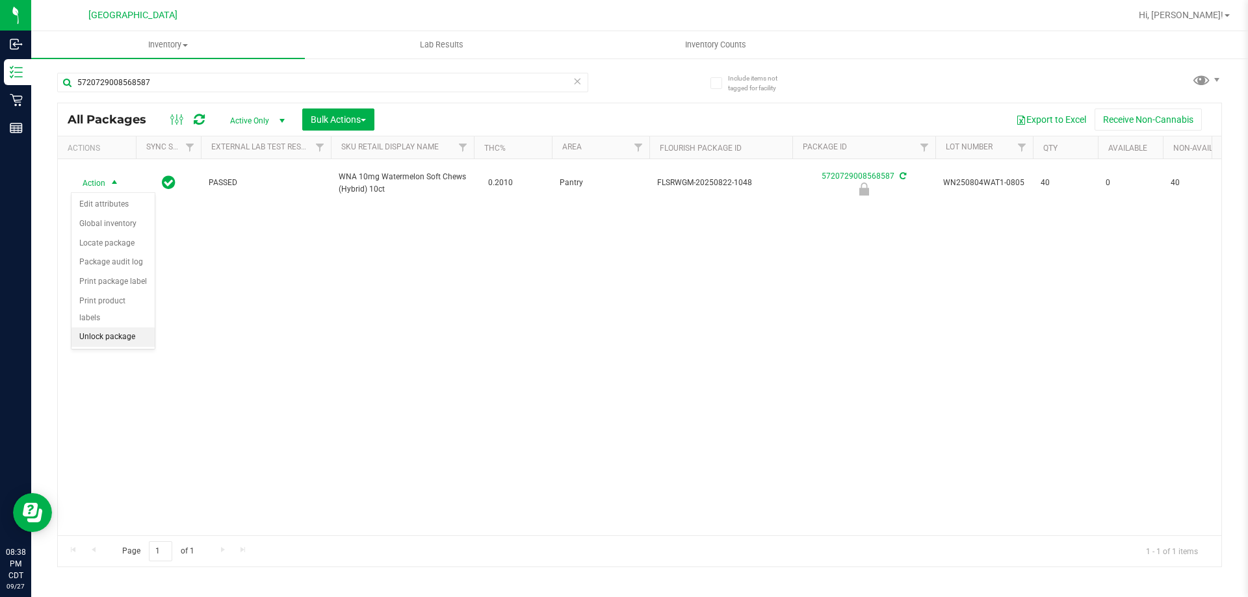
click at [119, 327] on li "Unlock package" at bounding box center [112, 336] width 83 height 19
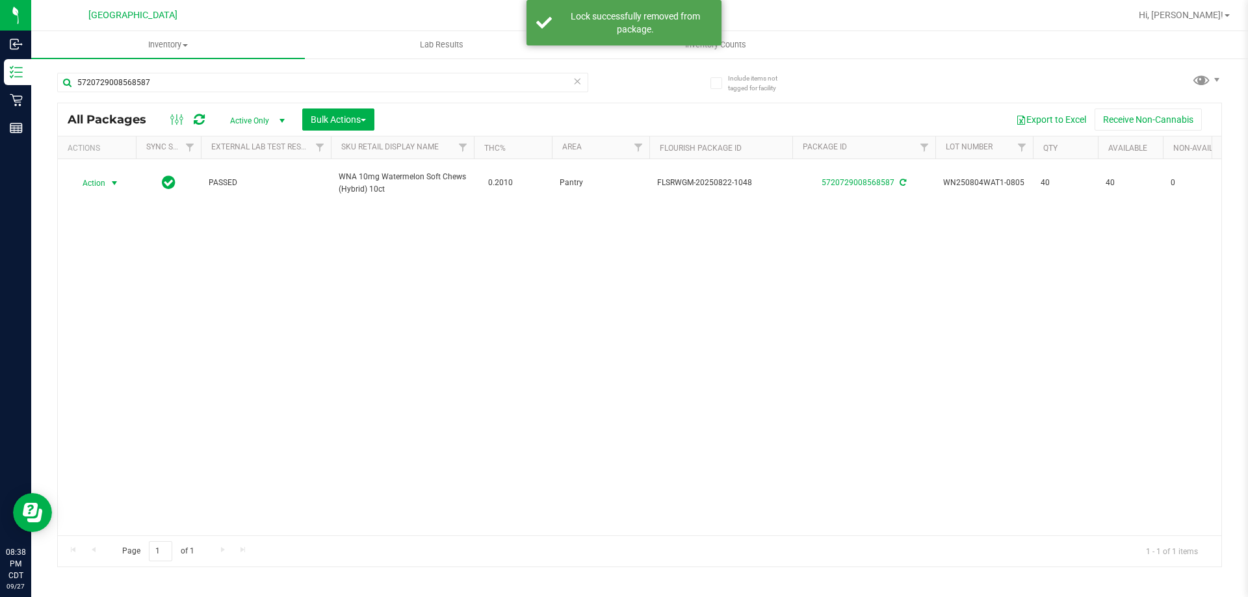
click at [107, 187] on span "select" at bounding box center [115, 183] width 16 height 18
click at [116, 314] on li "Print package label" at bounding box center [121, 320] width 101 height 19
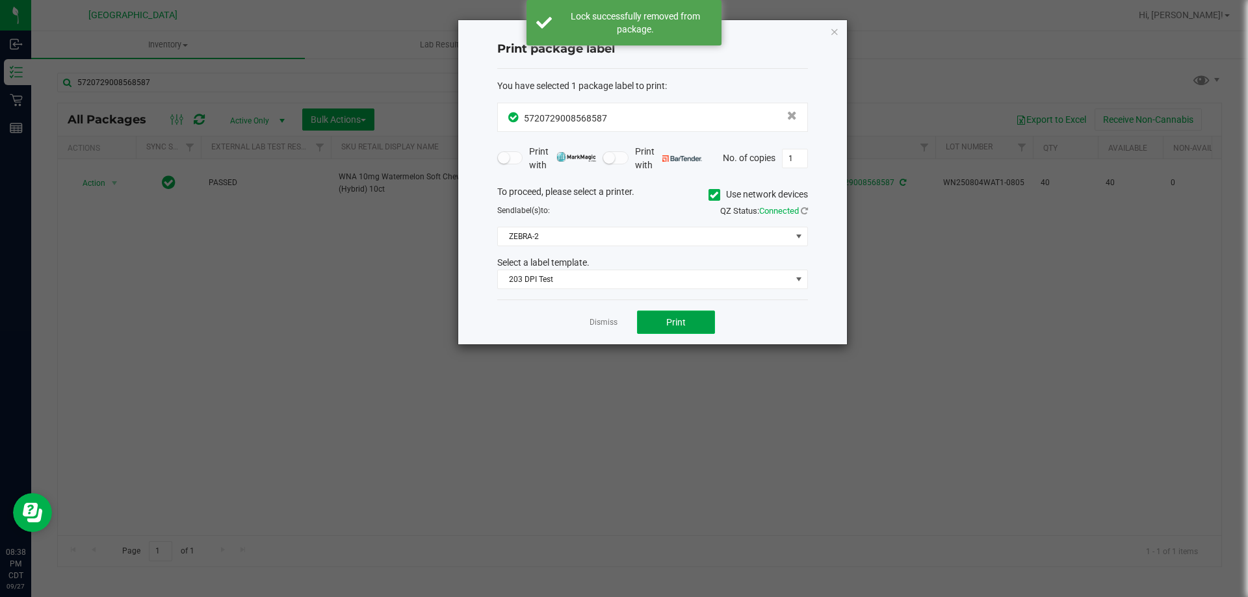
click at [697, 327] on button "Print" at bounding box center [676, 322] width 78 height 23
click at [607, 319] on link "Dismiss" at bounding box center [603, 322] width 28 height 11
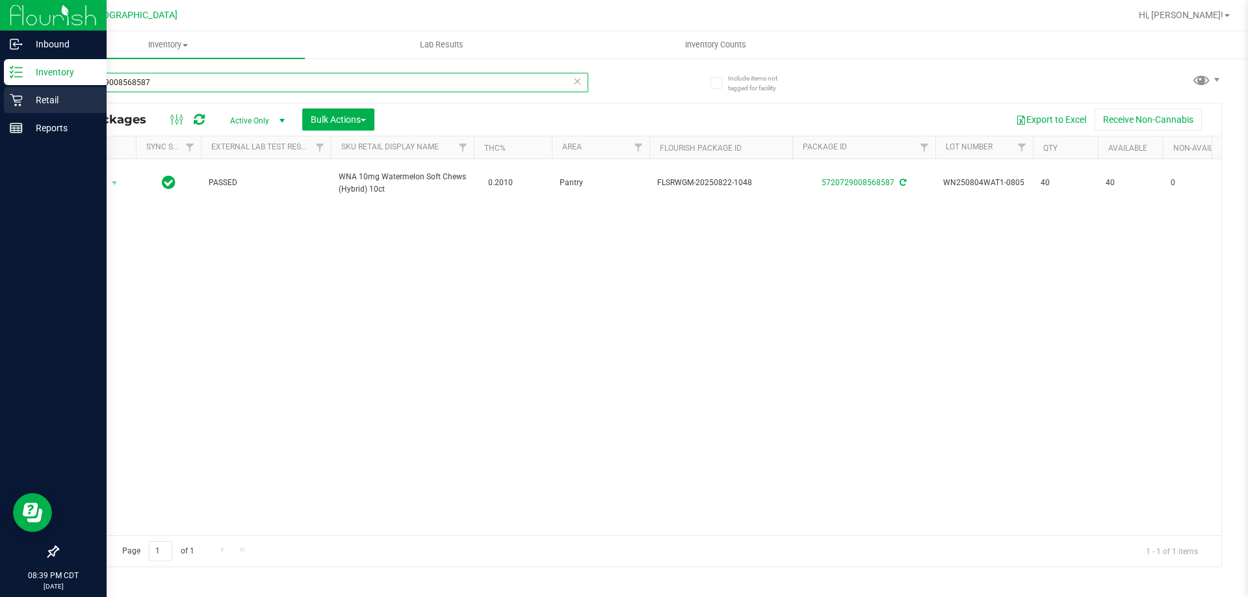
drag, startPoint x: 164, startPoint y: 80, endPoint x: 0, endPoint y: 107, distance: 166.6
click at [0, 107] on div "Inbound Inventory Retail Reports 08:39 PM CDT [DATE] 09/27 [GEOGRAPHIC_DATA] Hi…" at bounding box center [624, 298] width 1248 height 597
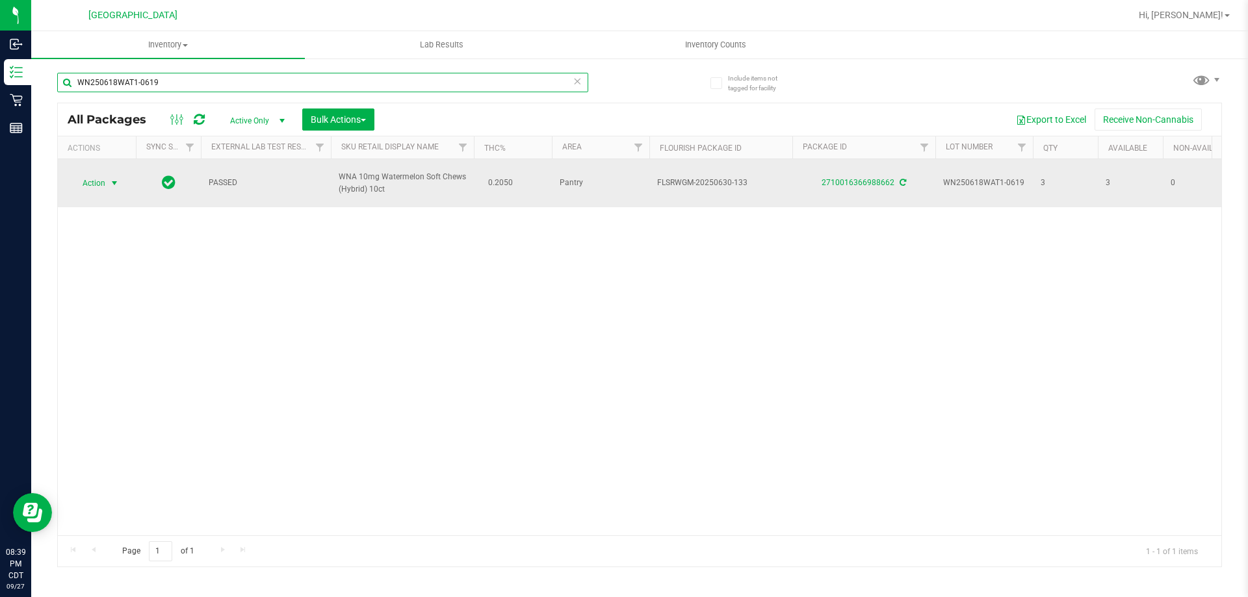
type input "WN250618WAT1-0619"
click at [98, 183] on span "Action" at bounding box center [88, 183] width 35 height 18
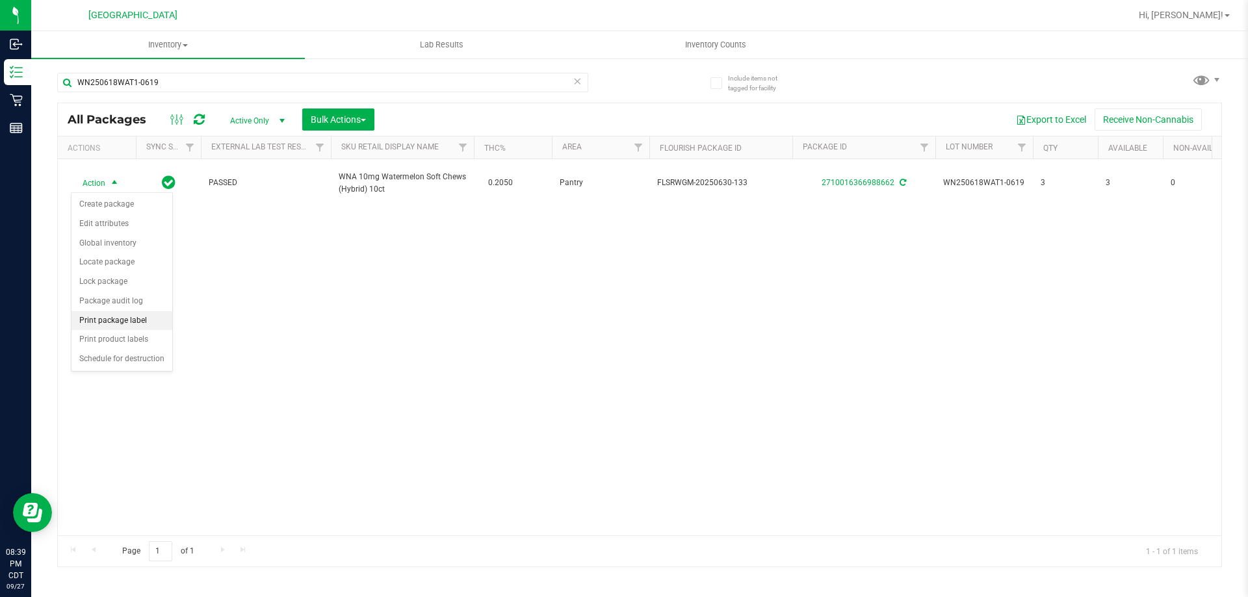
click at [115, 315] on li "Print package label" at bounding box center [121, 320] width 101 height 19
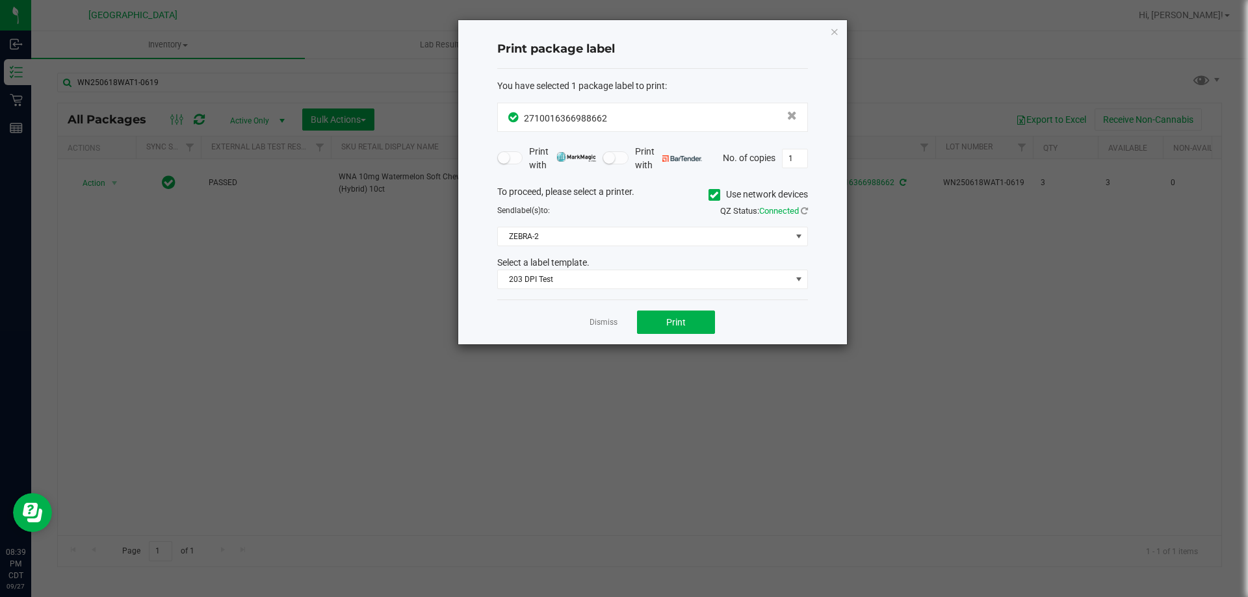
click at [663, 310] on div "Dismiss Print" at bounding box center [652, 322] width 311 height 45
click at [663, 318] on button "Print" at bounding box center [676, 322] width 78 height 23
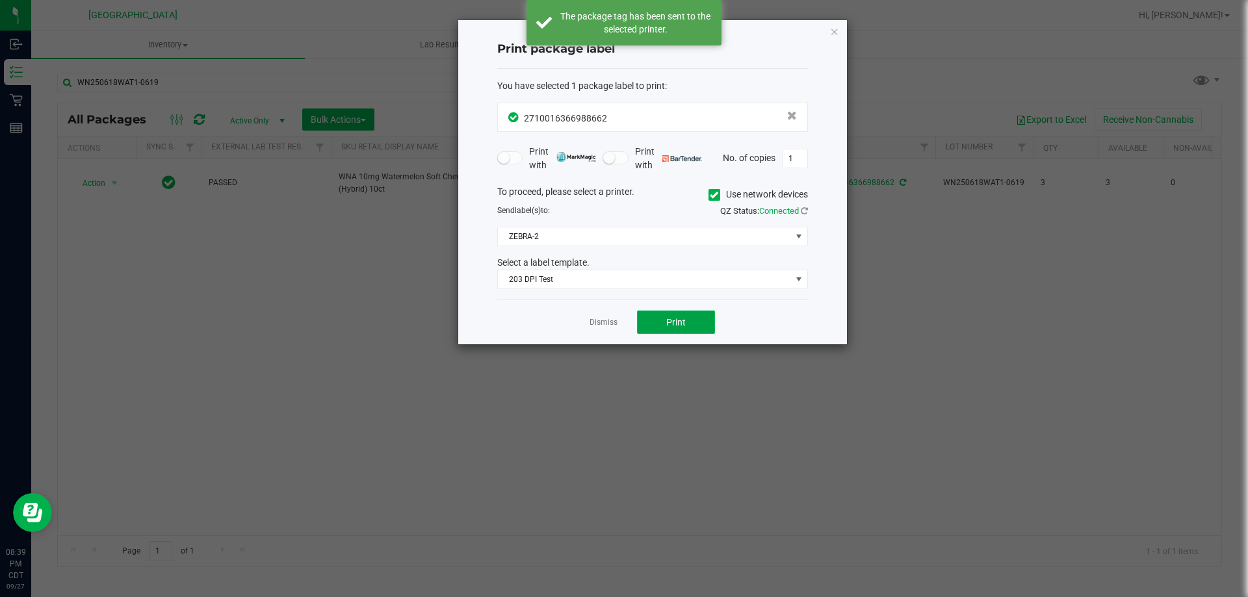
click at [663, 318] on button "Print" at bounding box center [676, 322] width 78 height 23
